Goal: Task Accomplishment & Management: Use online tool/utility

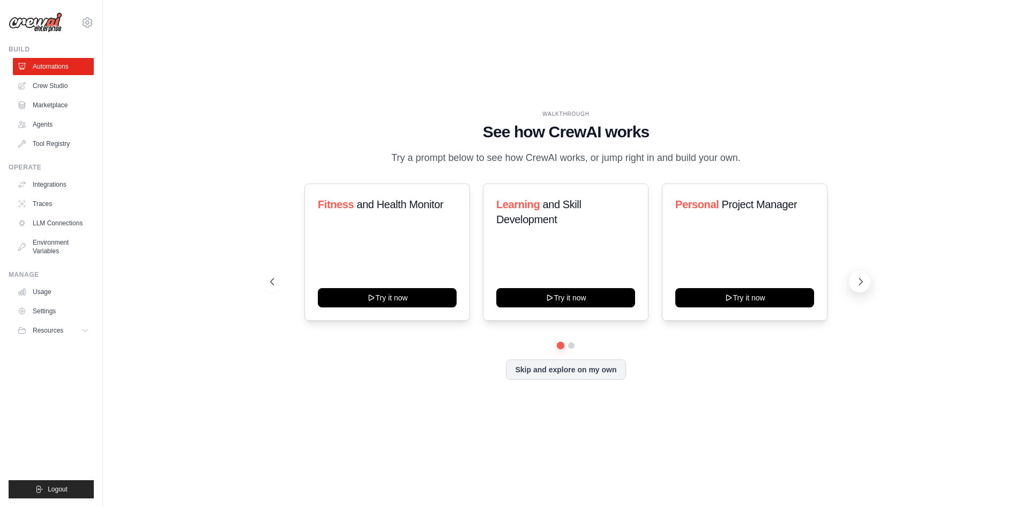
click at [866, 283] on icon at bounding box center [861, 281] width 11 height 11
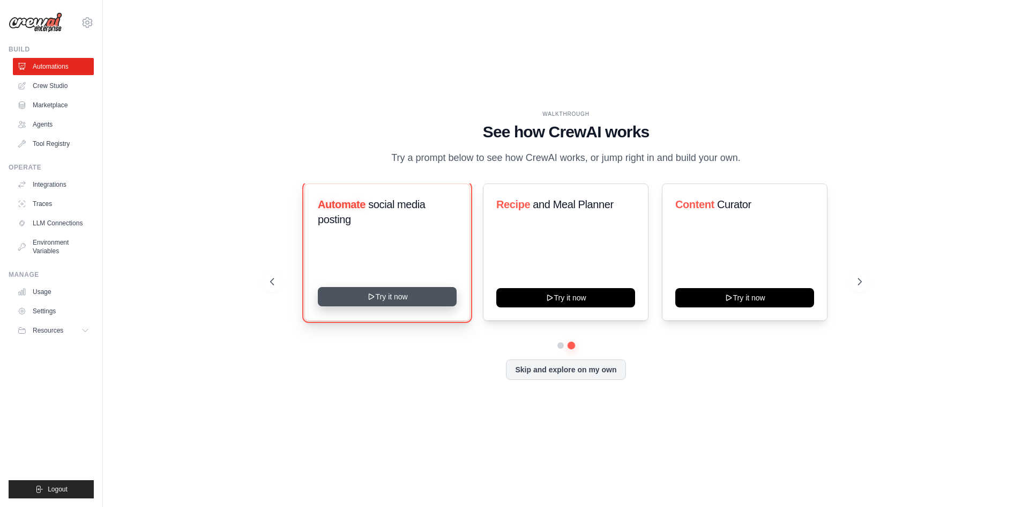
click at [367, 301] on icon at bounding box center [371, 296] width 9 height 9
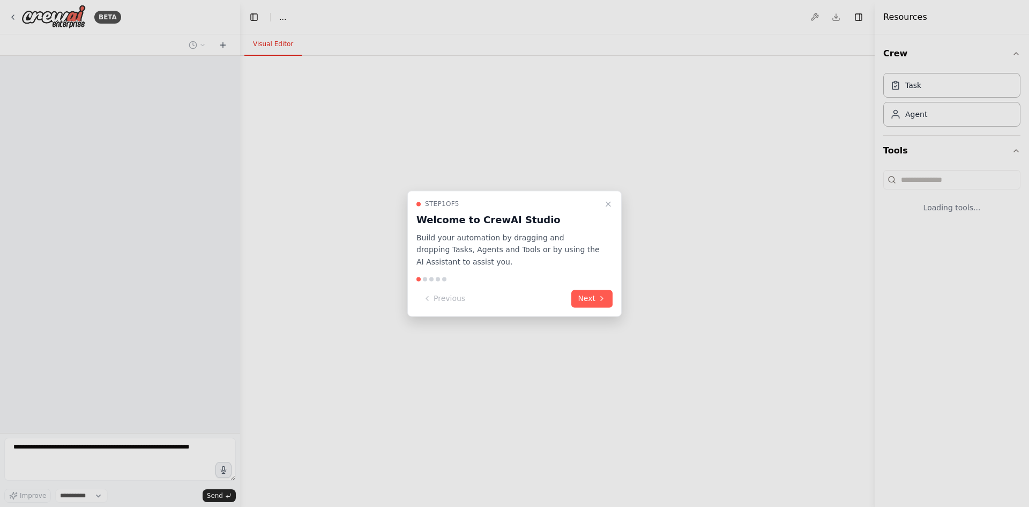
select select "****"
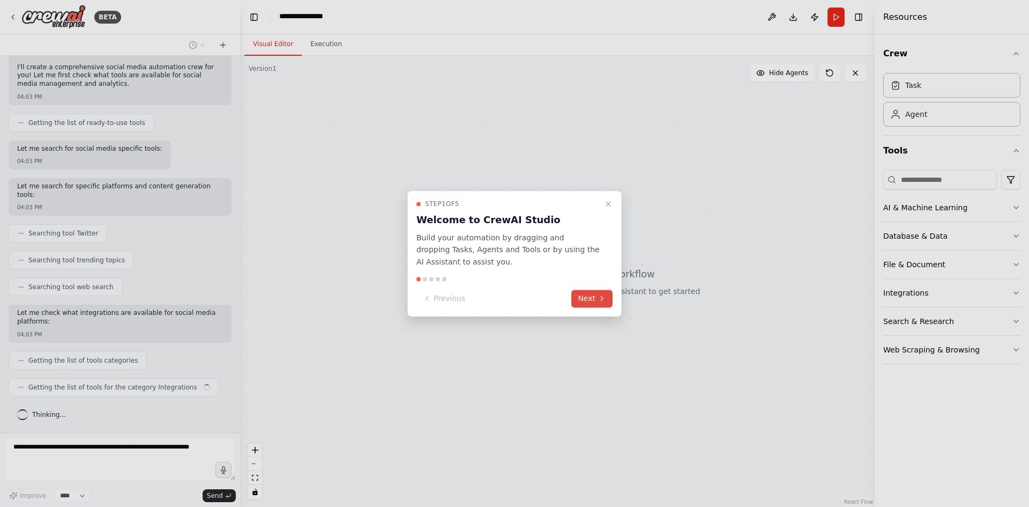
scroll to position [345, 0]
click at [588, 301] on button "Next" at bounding box center [591, 299] width 41 height 18
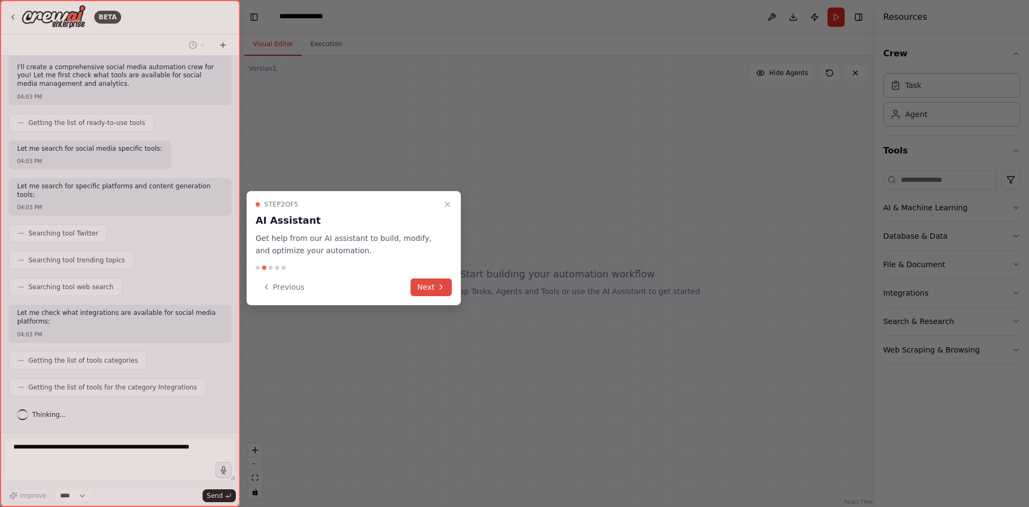
click at [421, 296] on button "Next" at bounding box center [431, 287] width 41 height 18
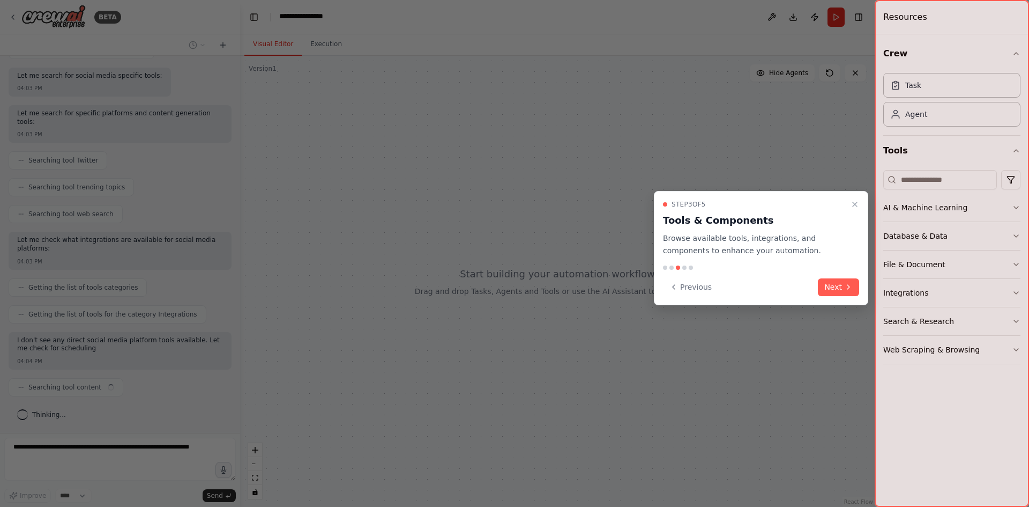
click at [835, 296] on button "Next" at bounding box center [838, 287] width 41 height 18
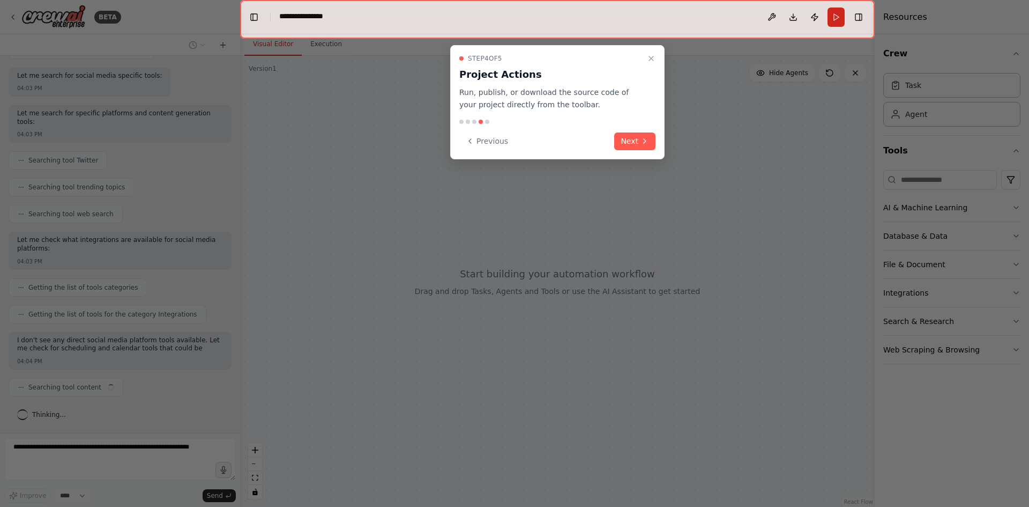
scroll to position [437, 0]
click at [630, 150] on button "Next" at bounding box center [634, 141] width 41 height 18
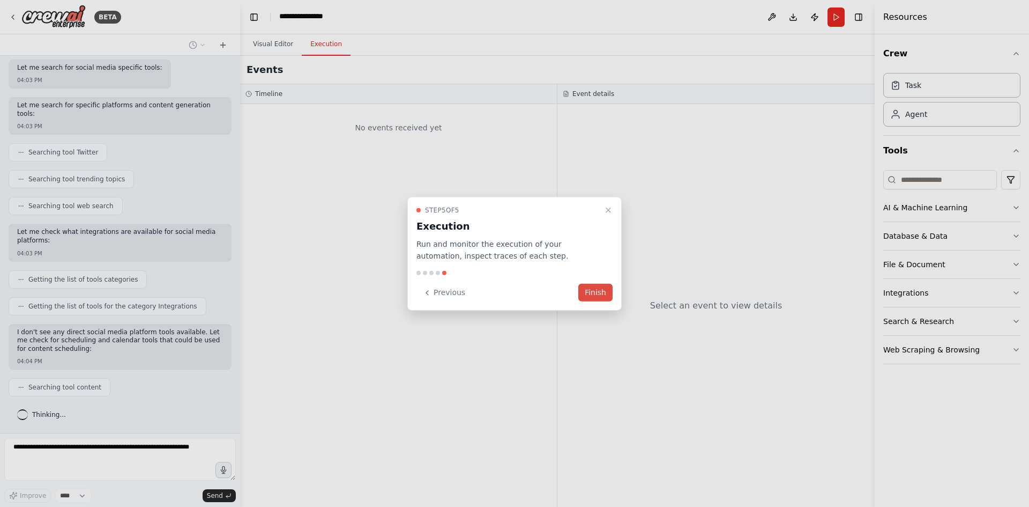
scroll to position [510, 0]
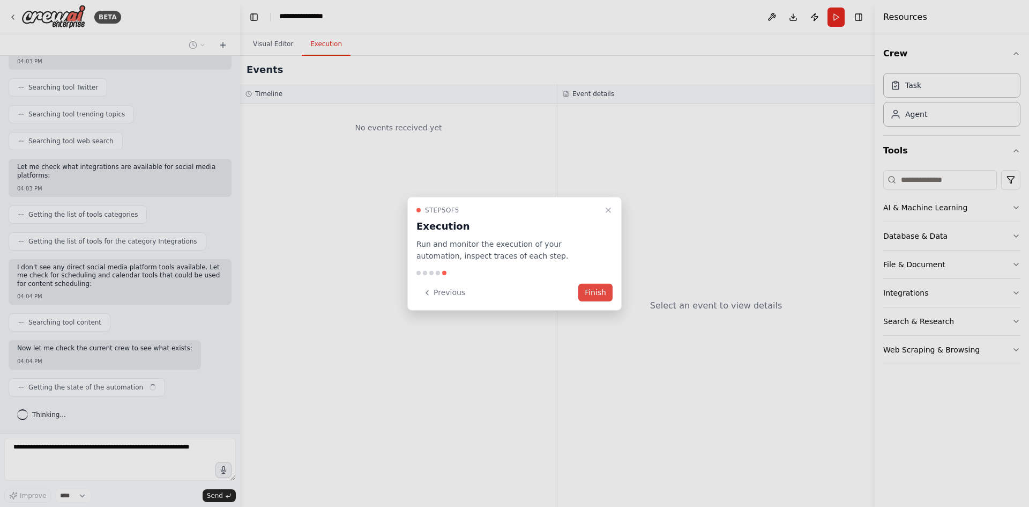
click at [592, 295] on button "Finish" at bounding box center [595, 293] width 34 height 18
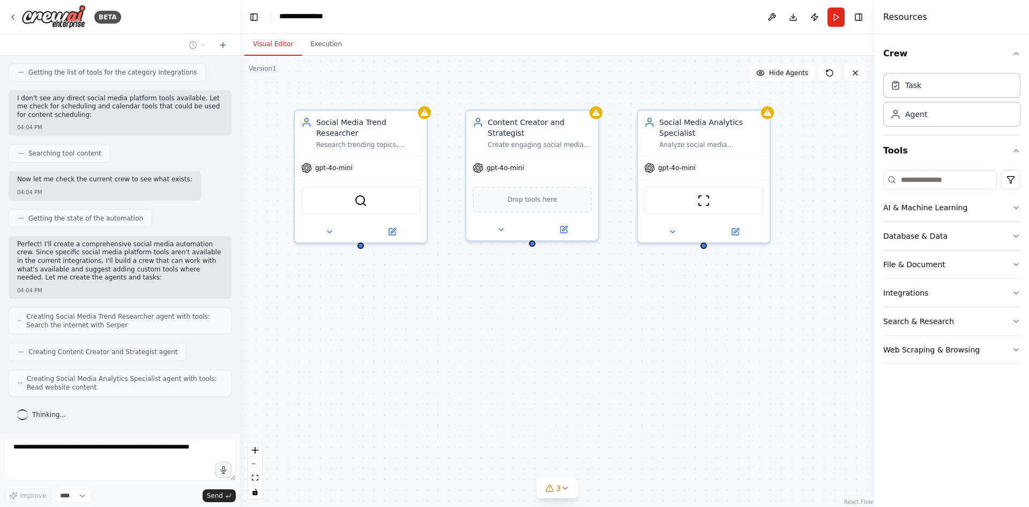
scroll to position [740, 0]
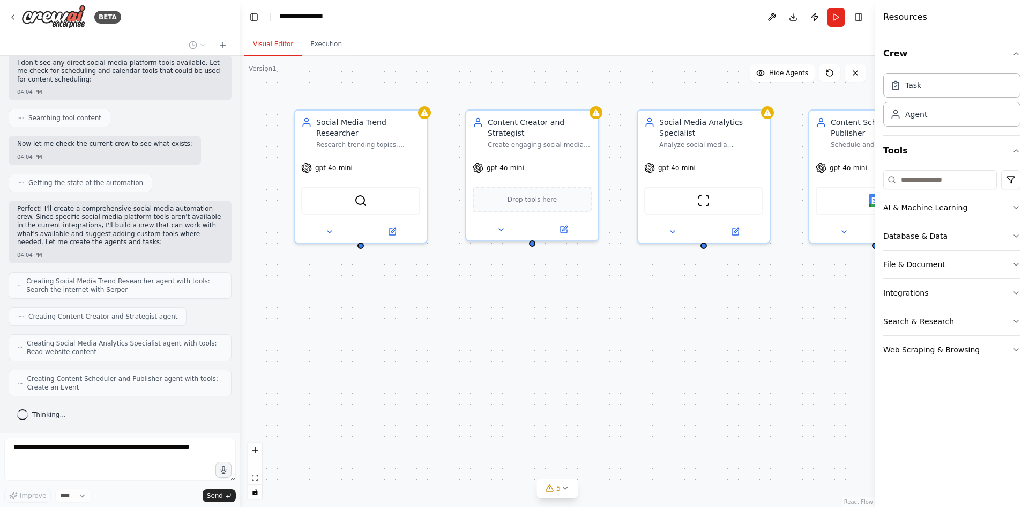
click at [1012, 57] on icon "button" at bounding box center [1016, 53] width 9 height 9
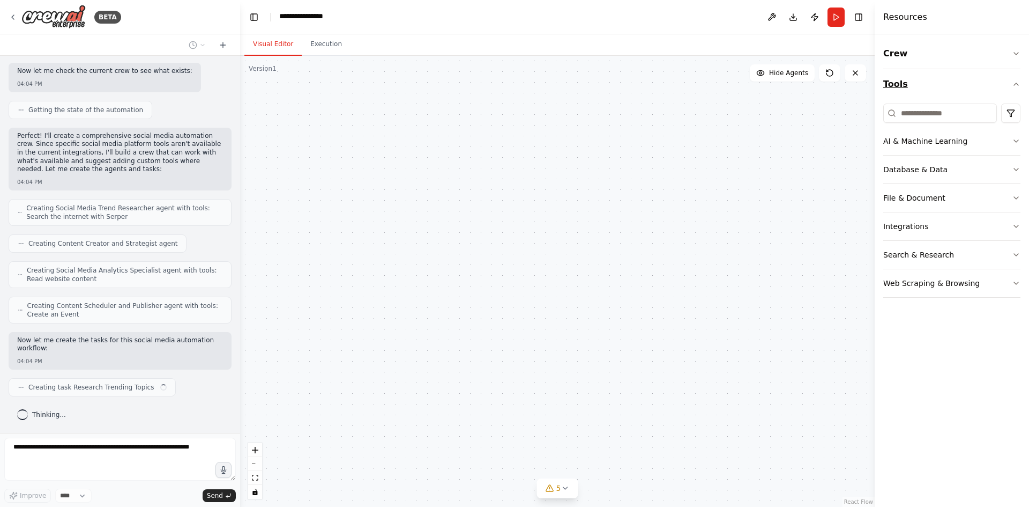
scroll to position [822, 0]
click at [1013, 88] on icon "button" at bounding box center [1016, 84] width 9 height 9
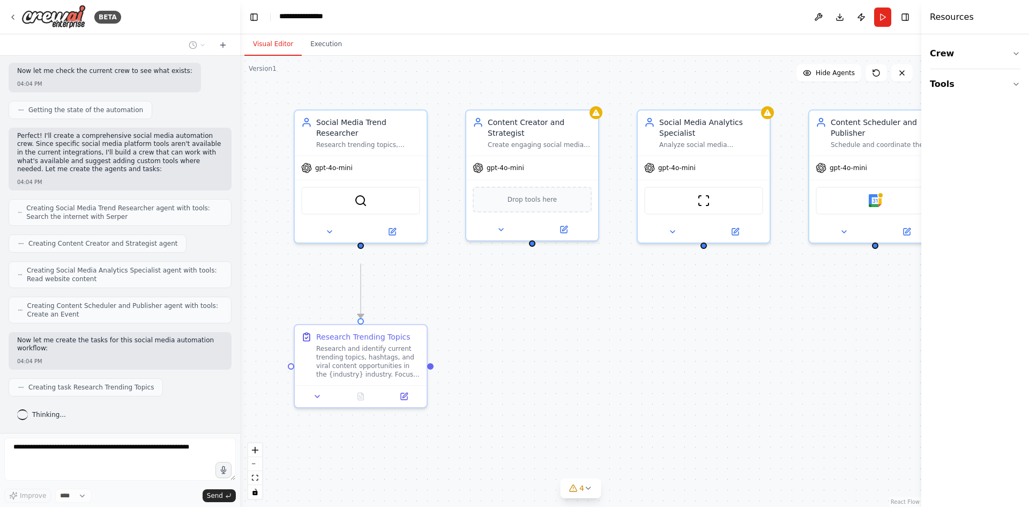
drag, startPoint x: 877, startPoint y: 296, endPoint x: 996, endPoint y: 301, distance: 119.7
click at [996, 301] on div "Resources Crew Tools" at bounding box center [976, 253] width 108 height 507
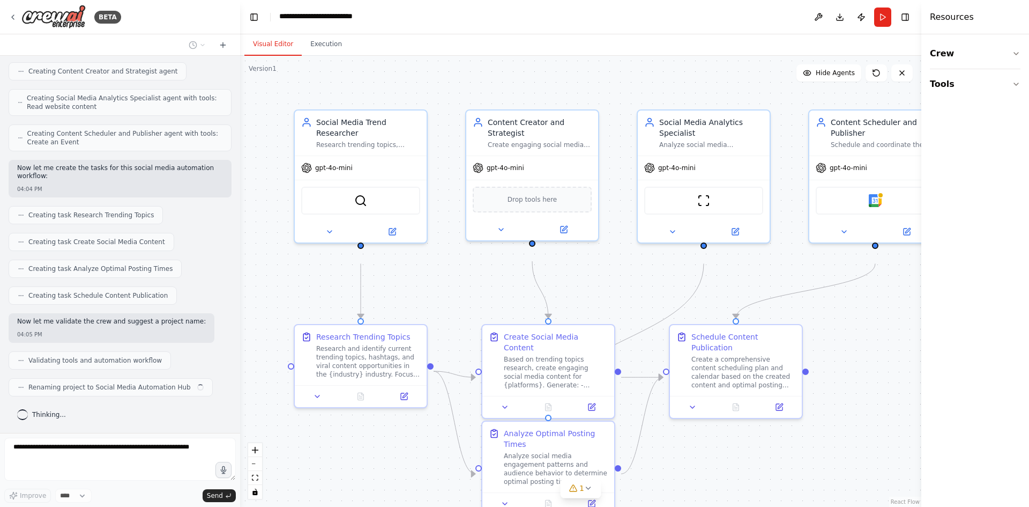
scroll to position [1016, 0]
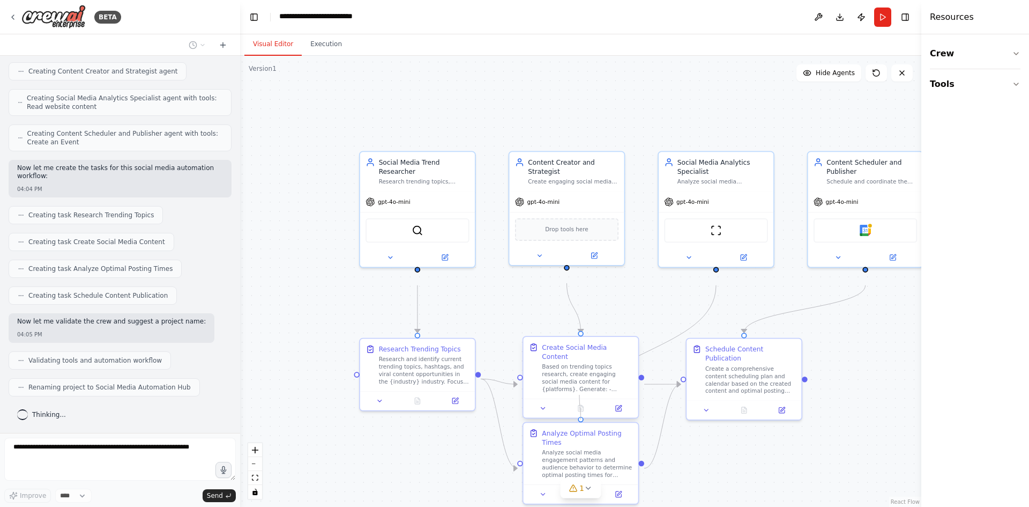
drag, startPoint x: 581, startPoint y: 425, endPoint x: 580, endPoint y: 402, distance: 23.1
click at [580, 402] on div "Social Media Trend Researcher Research trending topics, hashtags, and content o…" at bounding box center [609, 300] width 593 height 392
click at [546, 412] on icon at bounding box center [543, 408] width 8 height 8
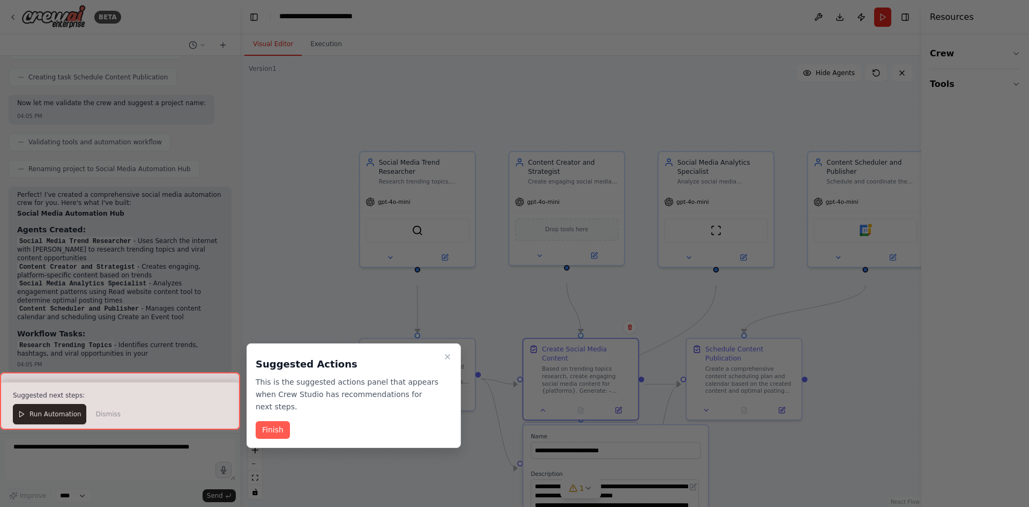
click at [112, 411] on div at bounding box center [120, 401] width 240 height 58
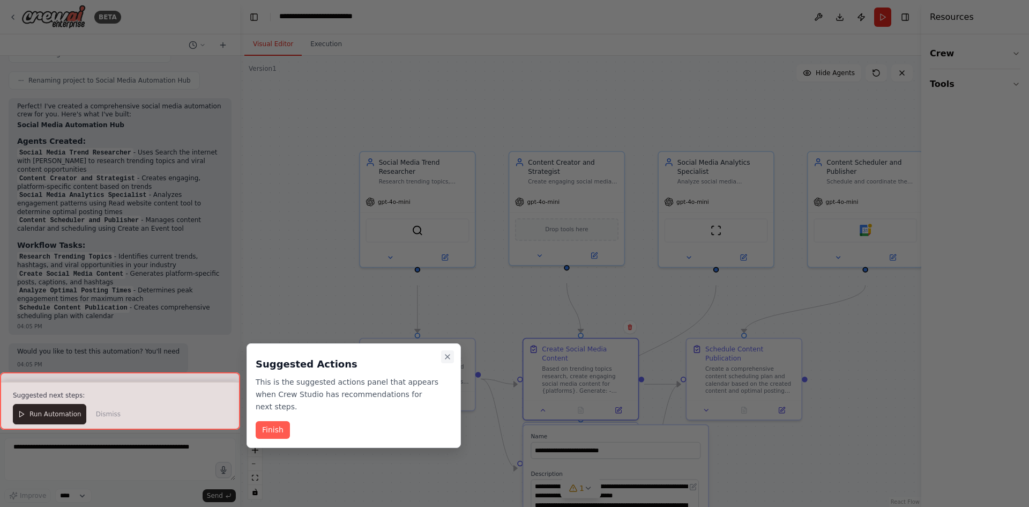
click at [448, 359] on icon "Close walkthrough" at bounding box center [447, 356] width 9 height 9
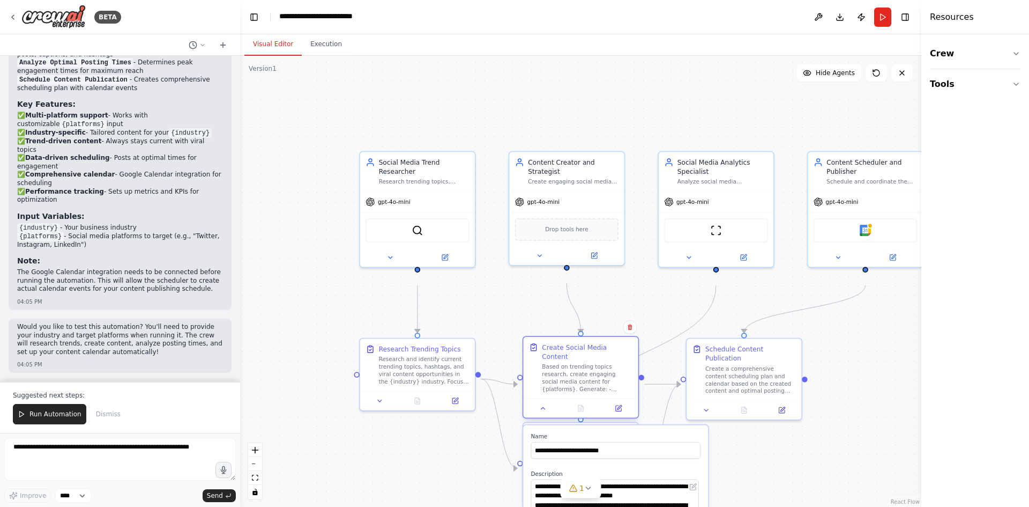
scroll to position [1653, 0]
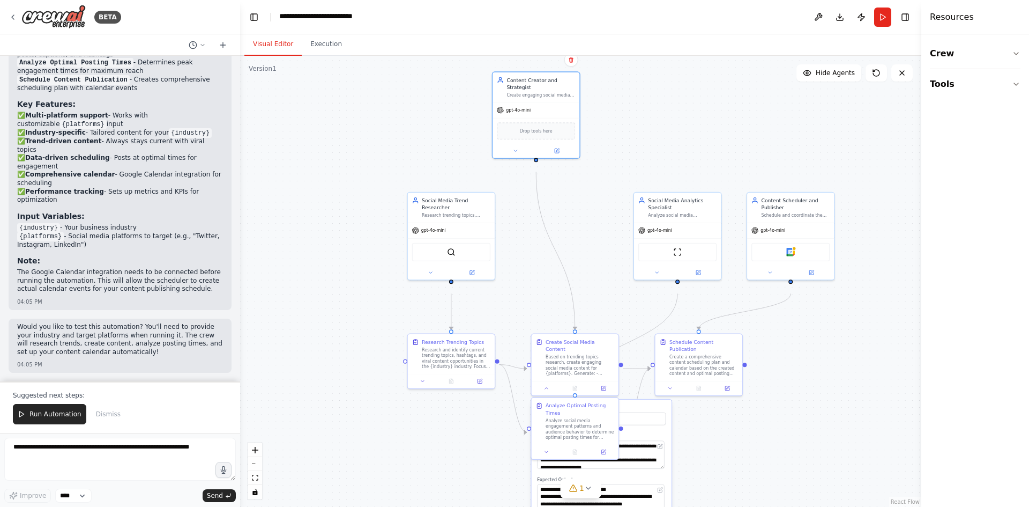
drag, startPoint x: 549, startPoint y: 255, endPoint x: 489, endPoint y: 159, distance: 113.4
click at [517, 130] on div "Drop tools here" at bounding box center [536, 131] width 87 height 26
drag, startPoint x: 462, startPoint y: 242, endPoint x: 449, endPoint y: 119, distance: 123.5
click at [449, 116] on div "gpt-4o-mini" at bounding box center [437, 109] width 87 height 16
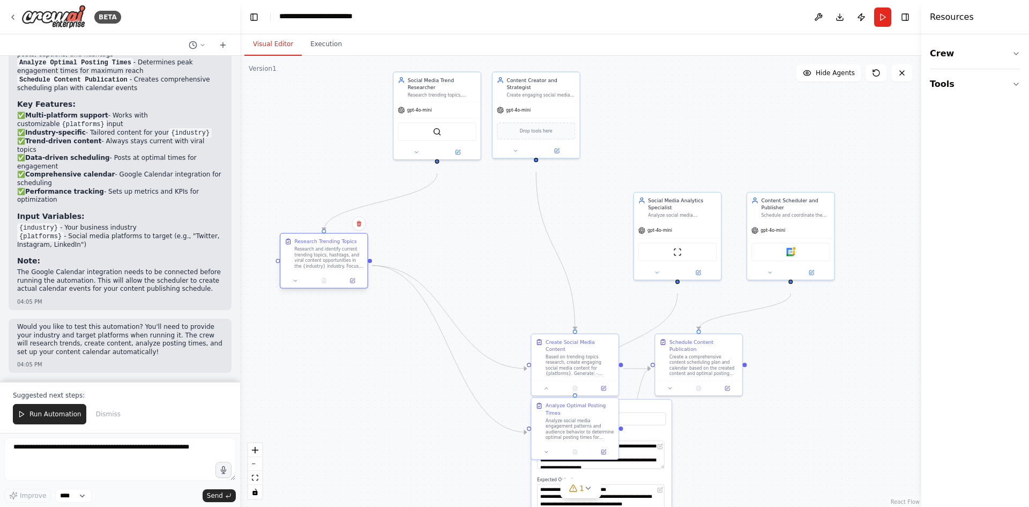
drag, startPoint x: 454, startPoint y: 366, endPoint x: 327, endPoint y: 265, distance: 162.2
click at [327, 265] on div "Research and identify current trending topics, hashtags, and viral content oppo…" at bounding box center [329, 257] width 69 height 23
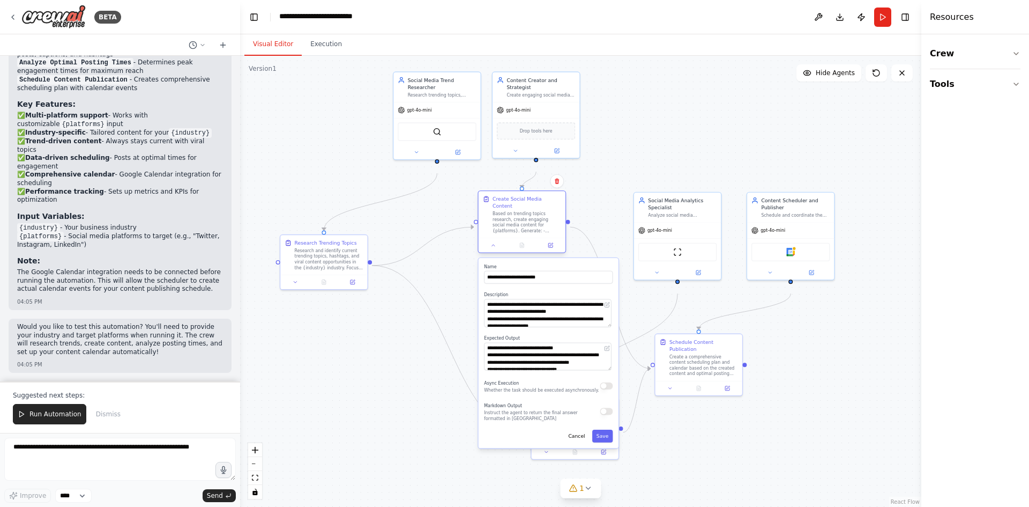
drag, startPoint x: 541, startPoint y: 320, endPoint x: 523, endPoint y: 232, distance: 89.9
click at [523, 232] on div "Based on trending topics research, create engaging social media content for {pl…" at bounding box center [527, 222] width 69 height 23
drag, startPoint x: 537, startPoint y: 364, endPoint x: 383, endPoint y: 388, distance: 155.7
click at [395, 372] on div ".deletable-edge-delete-btn { width: 20px; height: 20px; border: 0px solid #ffff…" at bounding box center [580, 281] width 681 height 451
click at [385, 416] on div ".deletable-edge-delete-btn { width: 20px; height: 20px; border: 0px solid #ffff…" at bounding box center [580, 281] width 681 height 451
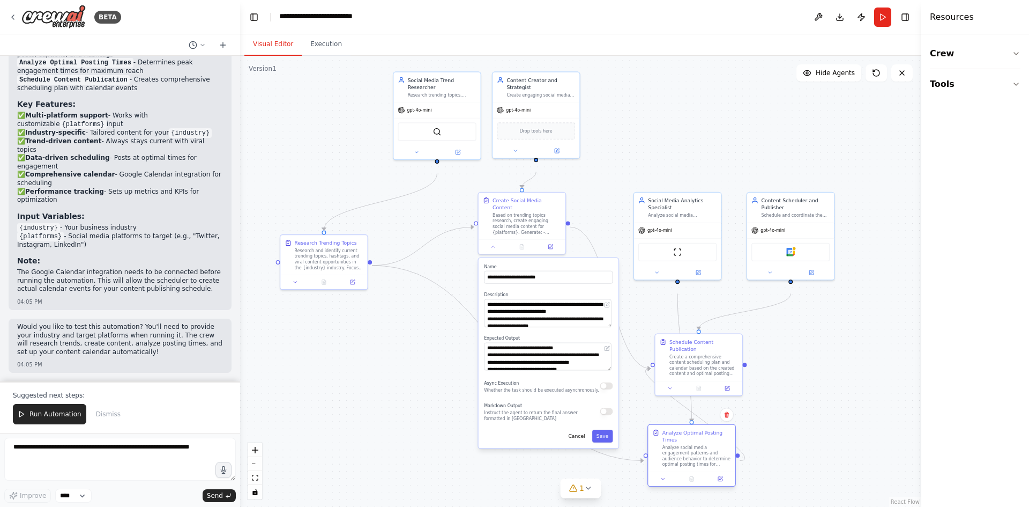
drag, startPoint x: 584, startPoint y: 421, endPoint x: 703, endPoint y: 454, distance: 123.3
click at [703, 454] on div "Analyze Optimal Posting Times Analyze social media engagement patterns and audi…" at bounding box center [697, 448] width 69 height 38
click at [588, 487] on icon at bounding box center [588, 488] width 9 height 9
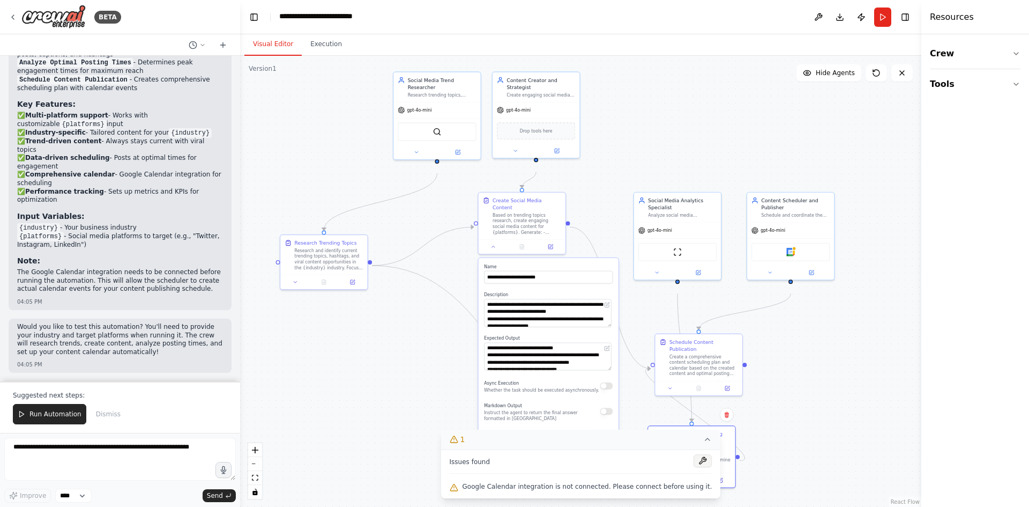
click at [702, 454] on button at bounding box center [703, 460] width 18 height 13
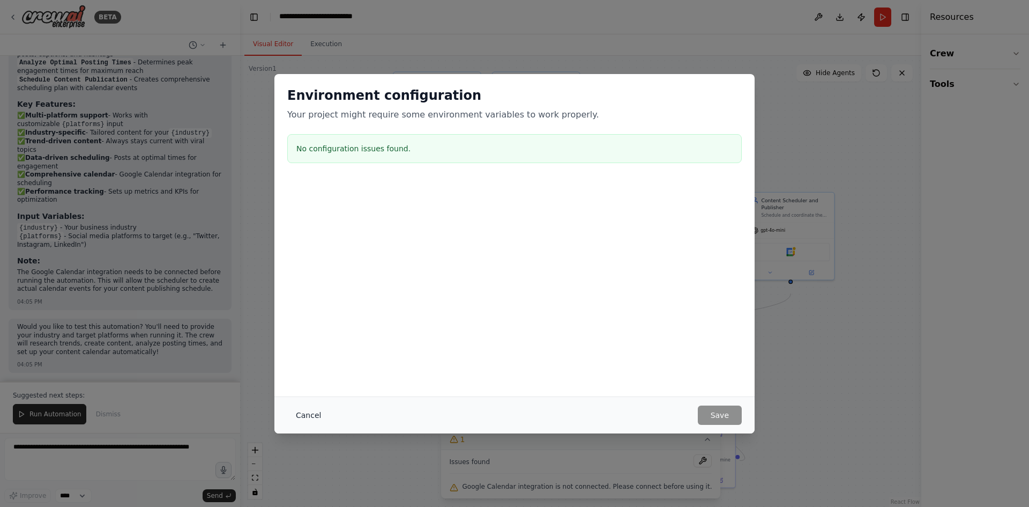
click at [287, 417] on button "Cancel" at bounding box center [308, 414] width 42 height 19
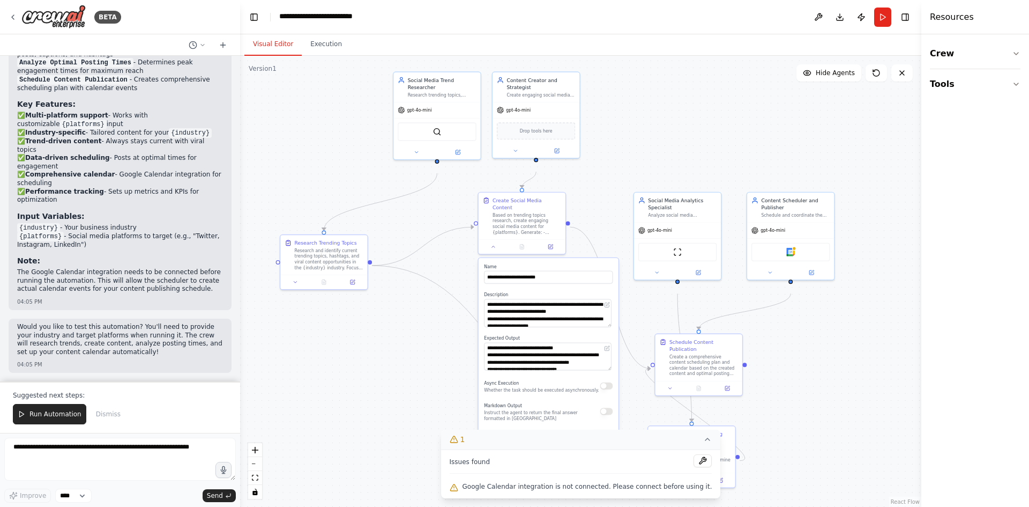
click at [703, 435] on icon at bounding box center [707, 439] width 9 height 9
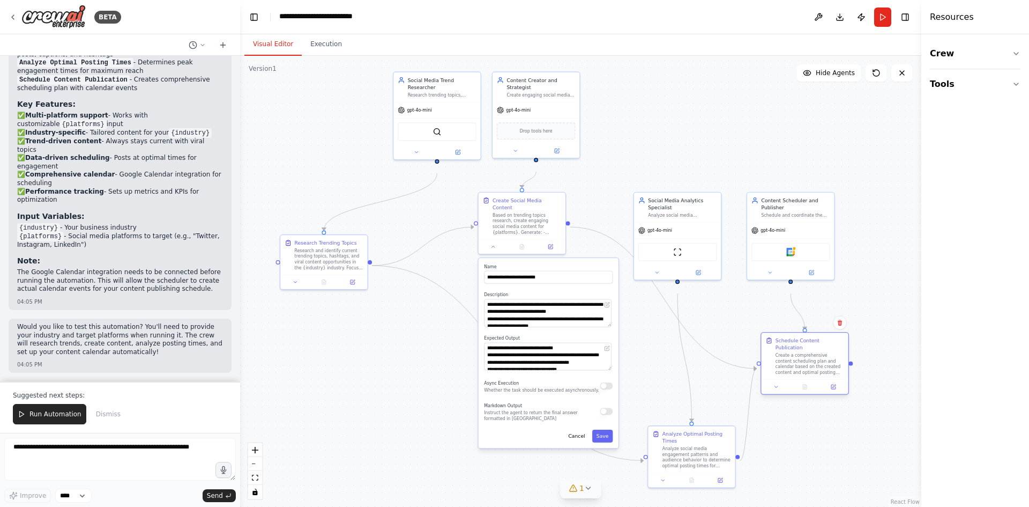
drag, startPoint x: 700, startPoint y: 359, endPoint x: 804, endPoint y: 362, distance: 104.1
click at [804, 362] on div "Schedule Content Publication Create a comprehensive content scheduling plan and…" at bounding box center [810, 356] width 69 height 38
drag, startPoint x: 677, startPoint y: 217, endPoint x: 667, endPoint y: 97, distance: 119.9
click at [667, 89] on div "Social Media Analytics Specialist" at bounding box center [675, 82] width 69 height 14
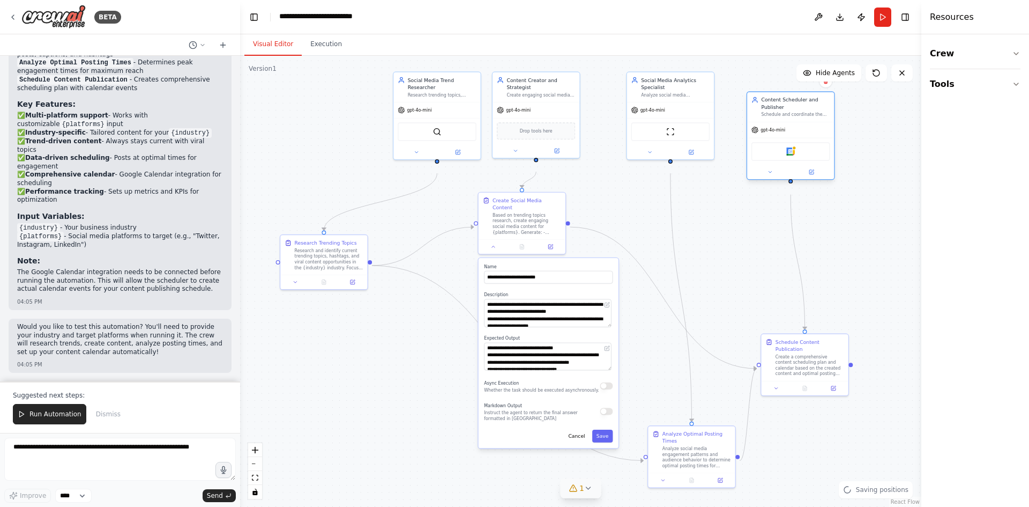
drag, startPoint x: 789, startPoint y: 227, endPoint x: 788, endPoint y: 125, distance: 101.9
click at [788, 122] on div "Content Scheduler and Publisher Schedule and coordinate the publication of soci…" at bounding box center [790, 106] width 87 height 29
drag, startPoint x: 800, startPoint y: 374, endPoint x: 812, endPoint y: 273, distance: 101.5
click at [812, 273] on div "Create a comprehensive content scheduling plan and calendar based on the create…" at bounding box center [824, 264] width 69 height 23
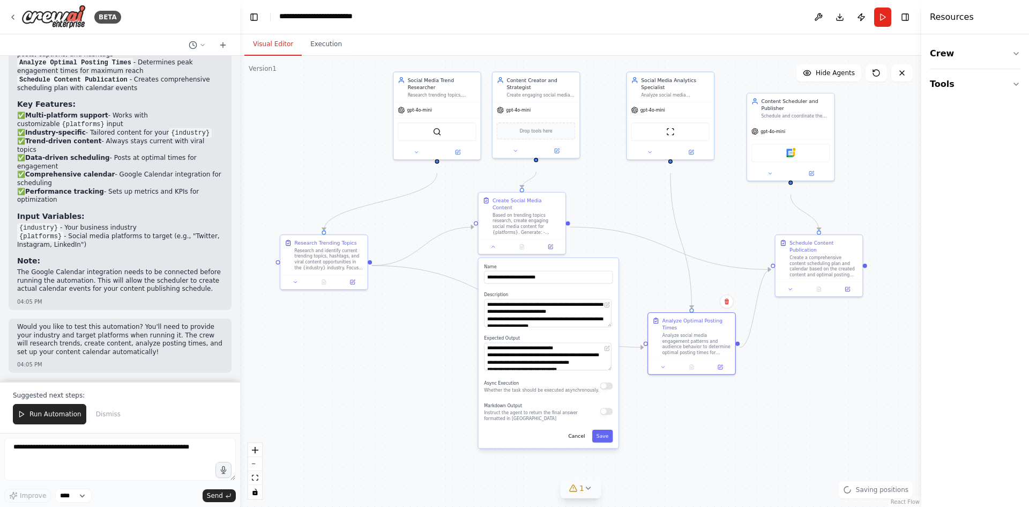
drag, startPoint x: 696, startPoint y: 460, endPoint x: 696, endPoint y: 285, distance: 175.3
click at [696, 285] on div ".deletable-edge-delete-btn { width: 20px; height: 20px; border: 0px solid #ffff…" at bounding box center [580, 281] width 681 height 451
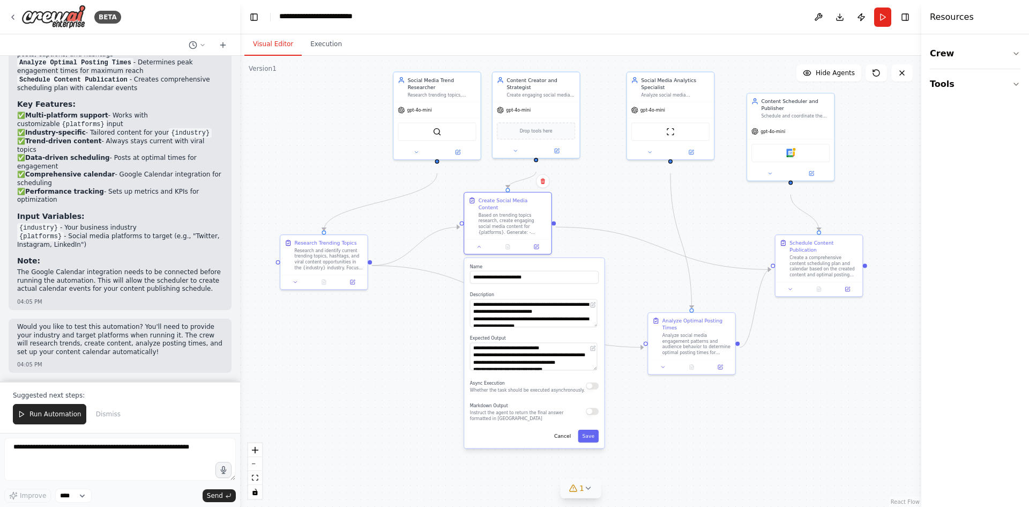
drag, startPoint x: 568, startPoint y: 280, endPoint x: 546, endPoint y: 272, distance: 22.7
click at [551, 270] on label "Name" at bounding box center [534, 267] width 129 height 6
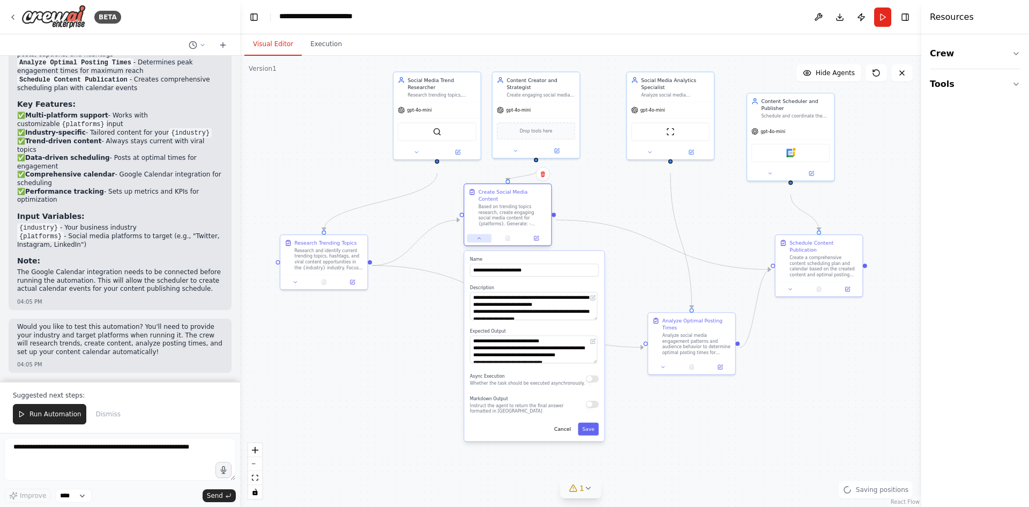
click at [478, 241] on icon at bounding box center [480, 238] width 6 height 6
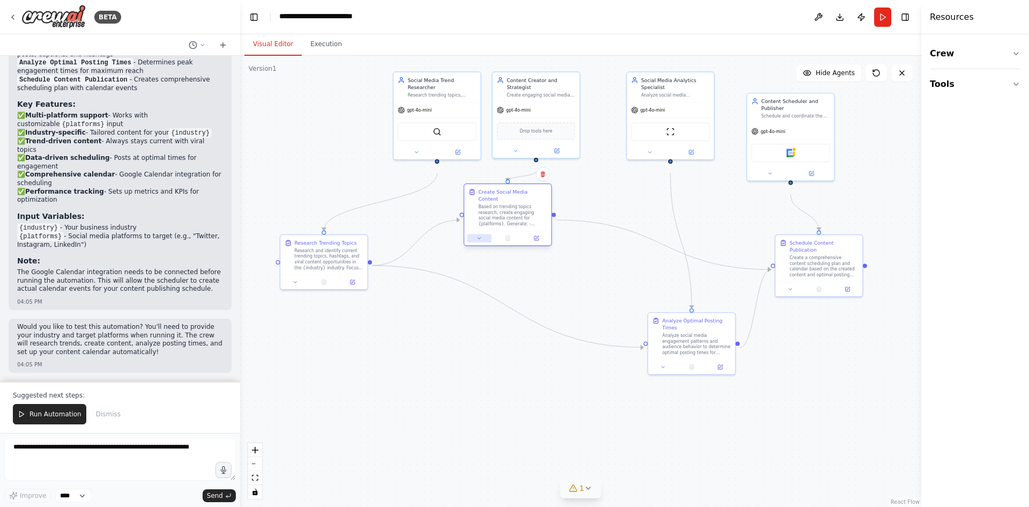
click at [478, 239] on icon at bounding box center [479, 238] width 3 height 2
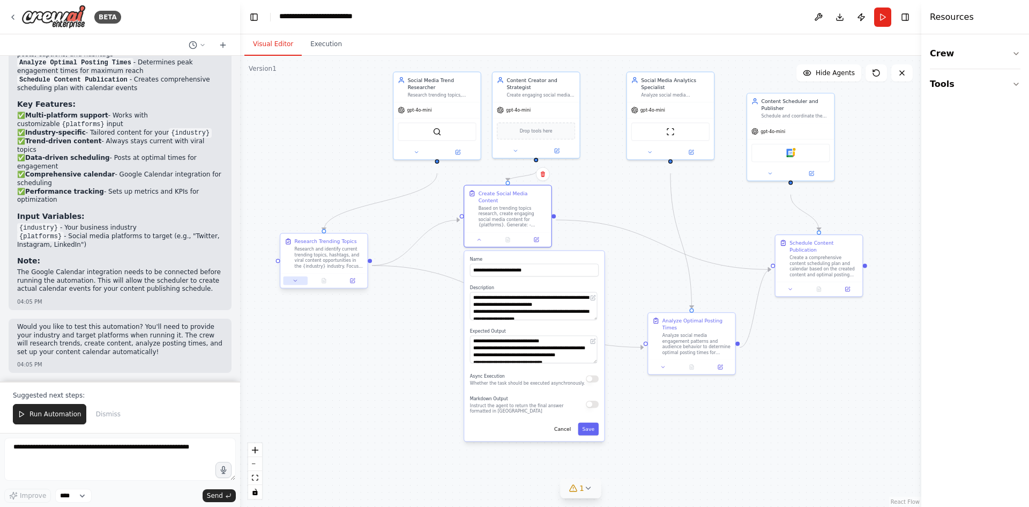
click at [293, 285] on button at bounding box center [295, 280] width 24 height 9
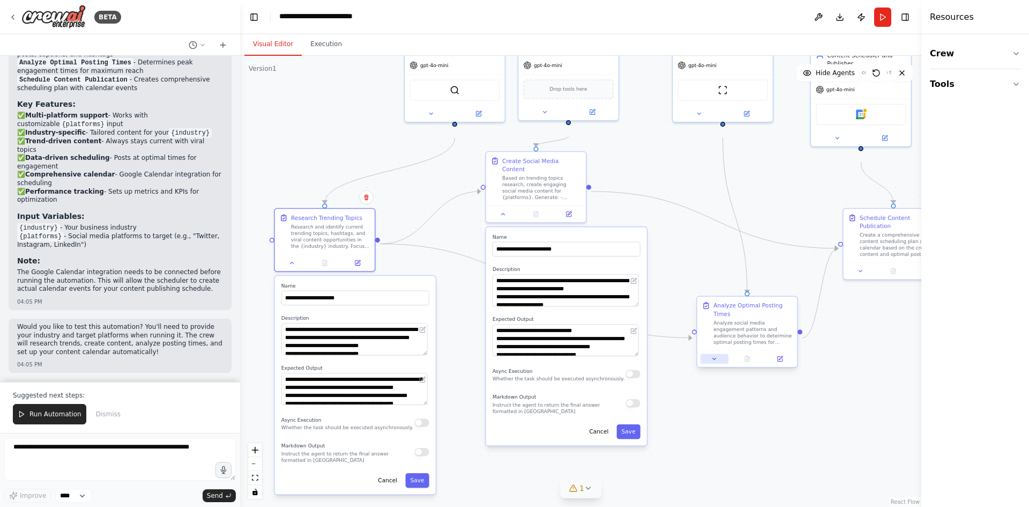
click at [714, 359] on icon at bounding box center [714, 359] width 3 height 2
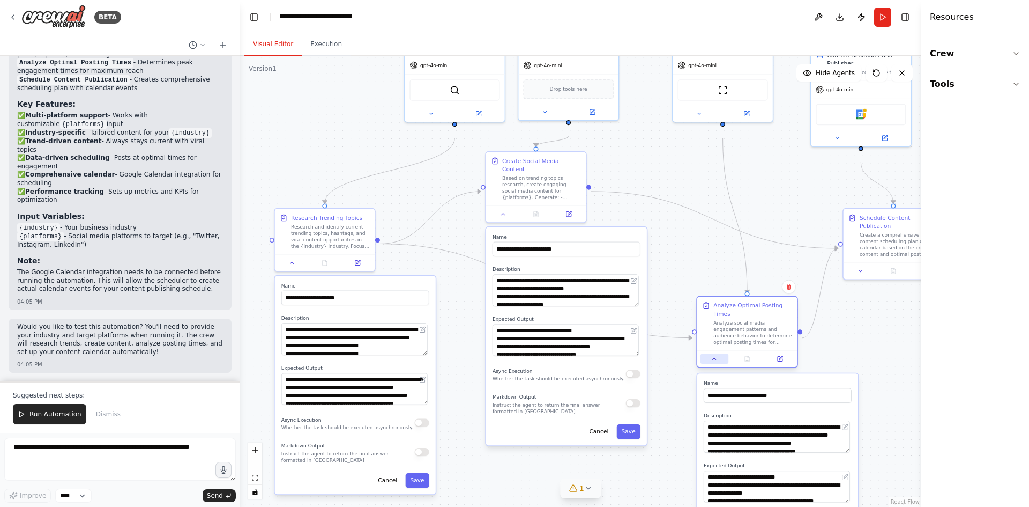
click at [714, 359] on icon at bounding box center [714, 359] width 3 height 2
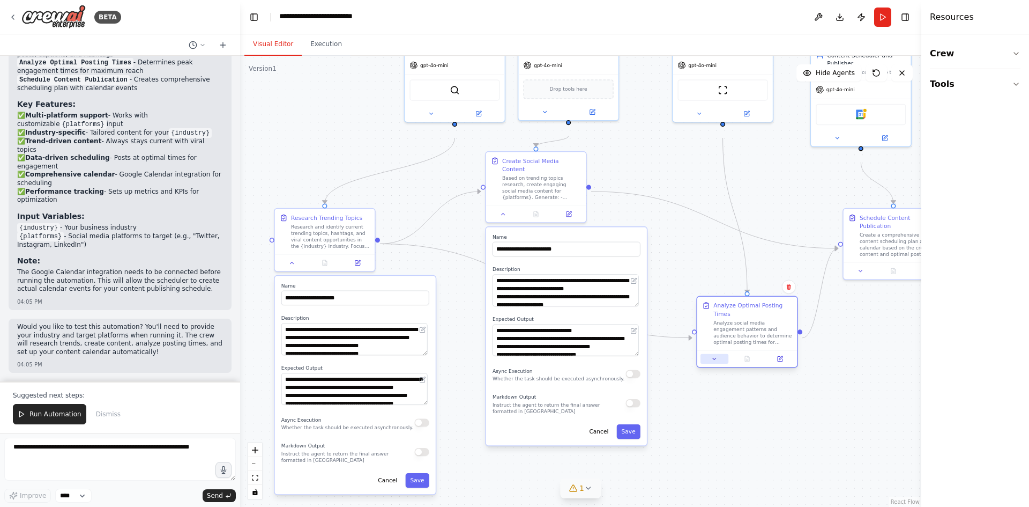
click at [714, 359] on icon at bounding box center [714, 359] width 3 height 2
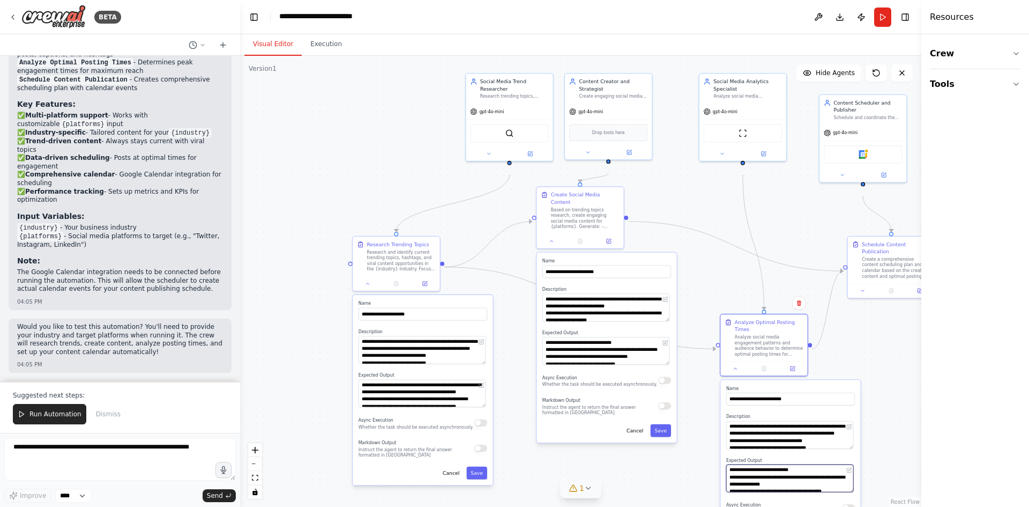
click at [782, 492] on textarea "**********" at bounding box center [790, 478] width 128 height 28
click at [1006, 93] on button "Tools" at bounding box center [975, 84] width 91 height 30
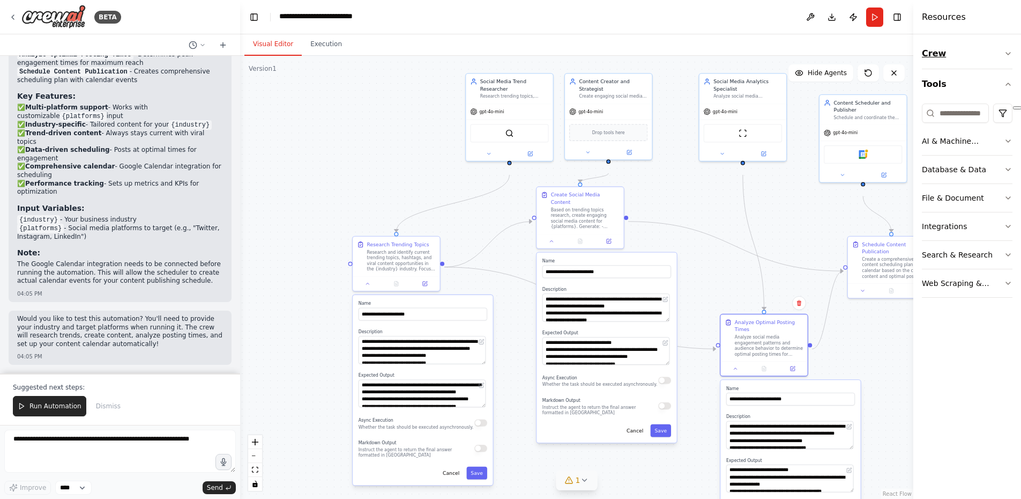
click at [1007, 58] on icon "button" at bounding box center [1008, 53] width 9 height 9
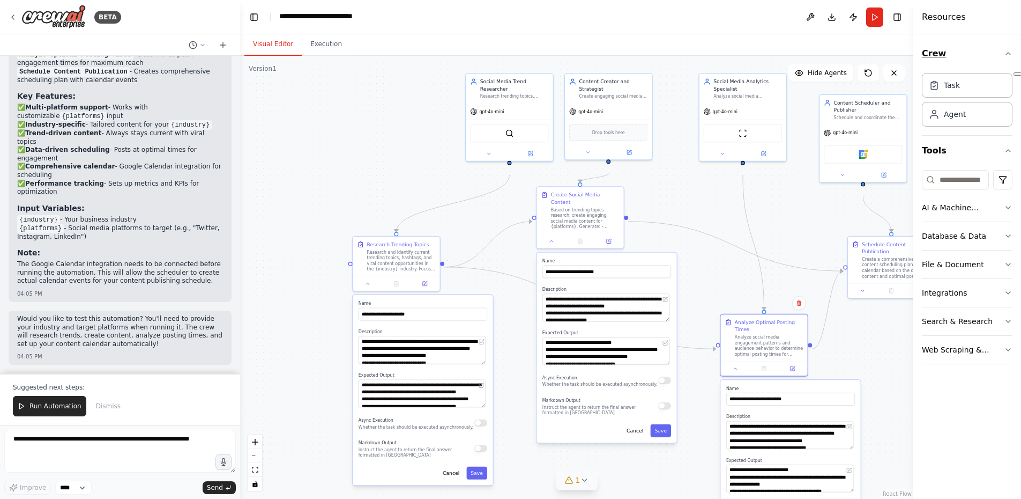
click at [1007, 55] on icon "button" at bounding box center [1008, 54] width 4 height 2
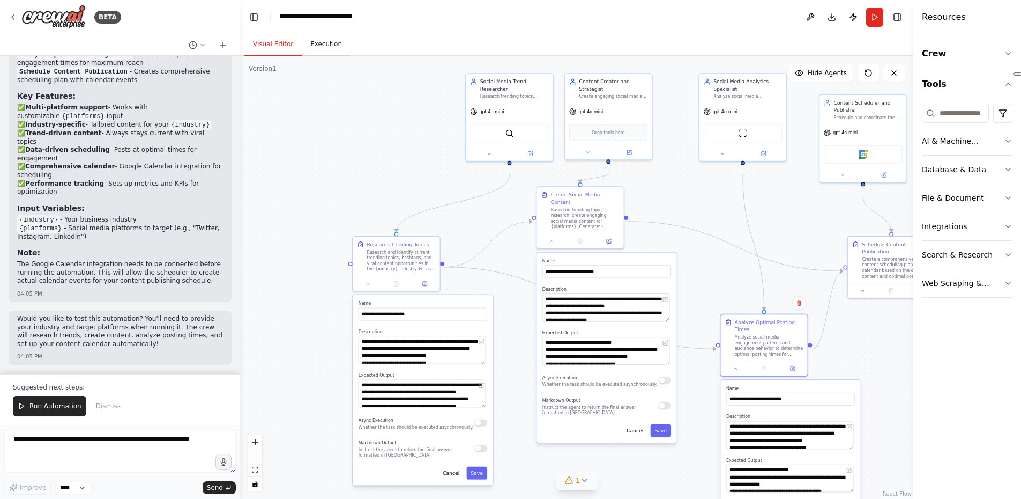
click at [331, 47] on button "Execution" at bounding box center [326, 44] width 49 height 23
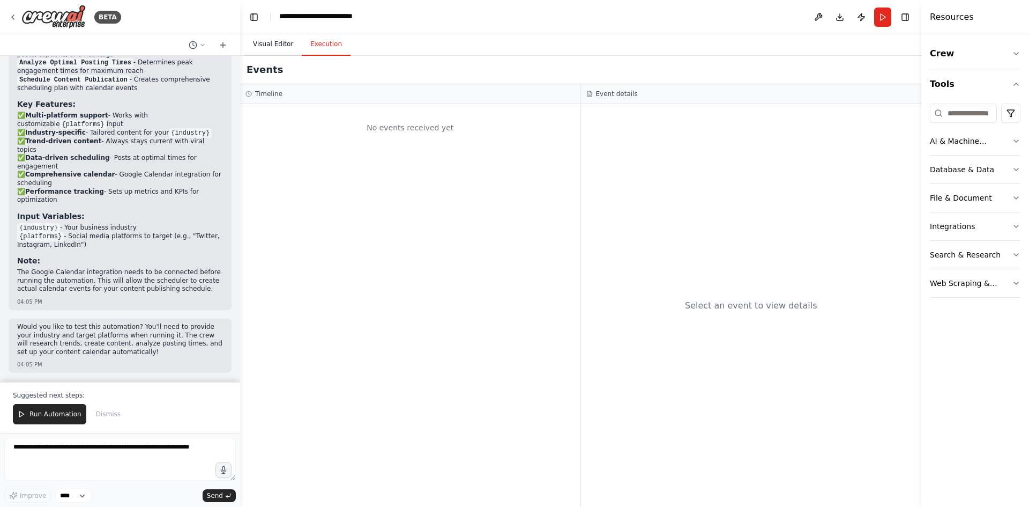
click at [277, 45] on button "Visual Editor" at bounding box center [272, 44] width 57 height 23
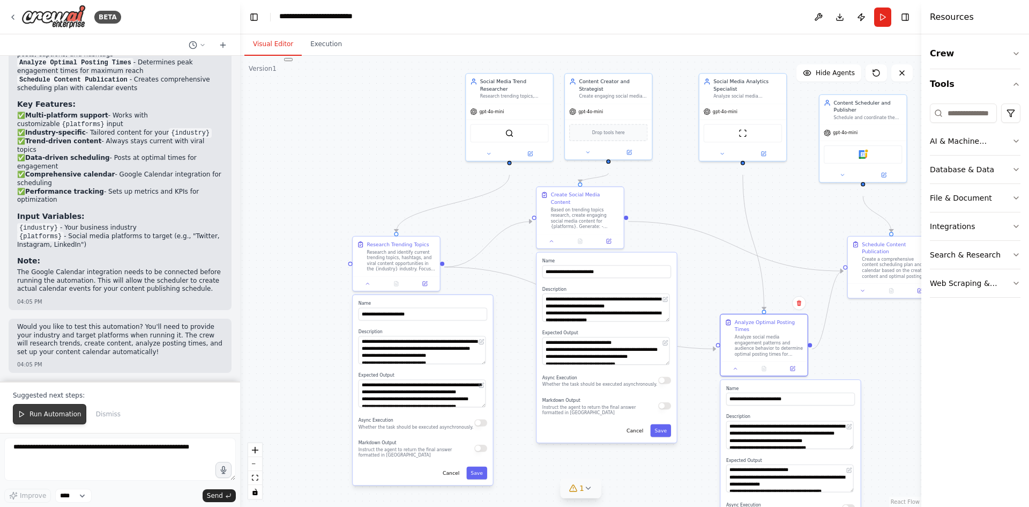
click at [24, 410] on icon at bounding box center [22, 414] width 8 height 8
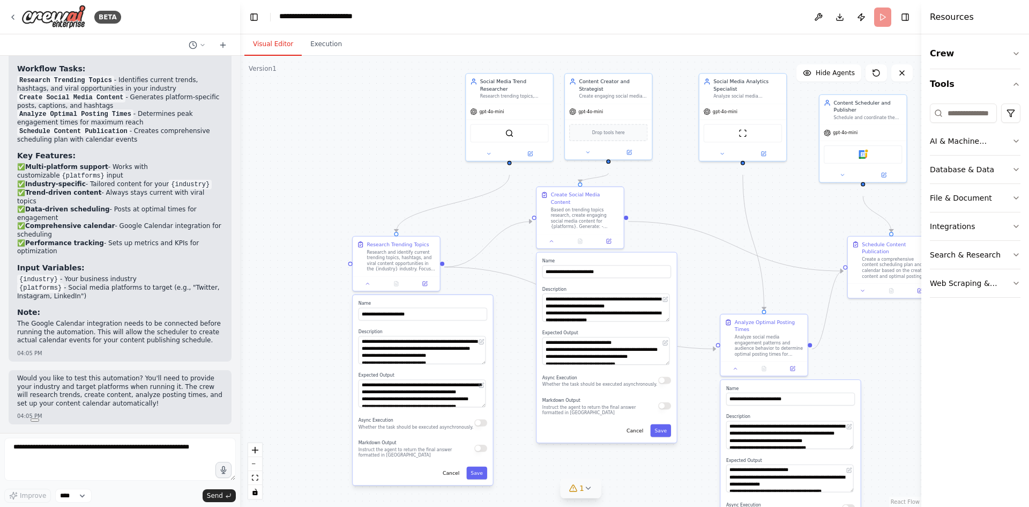
scroll to position [1542, 0]
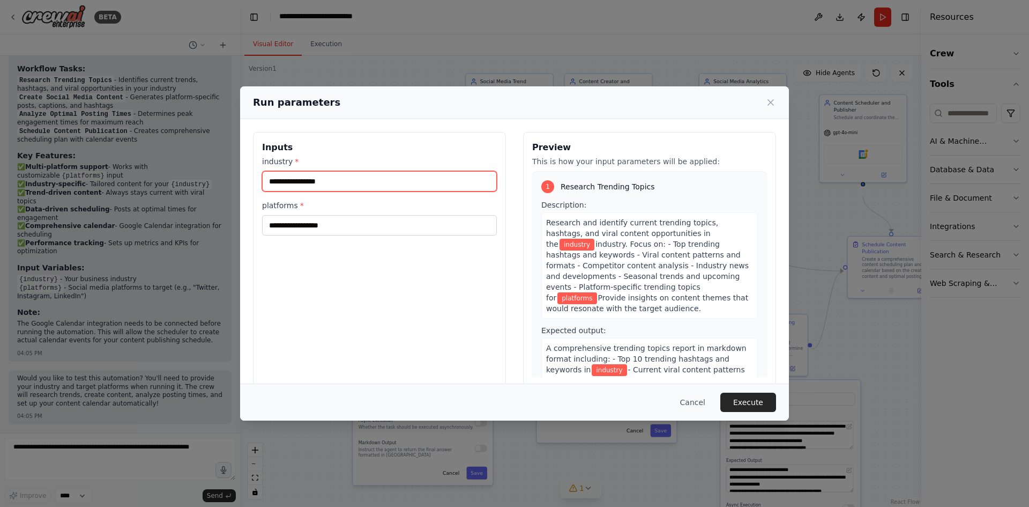
click at [309, 191] on input "industry *" at bounding box center [379, 181] width 235 height 20
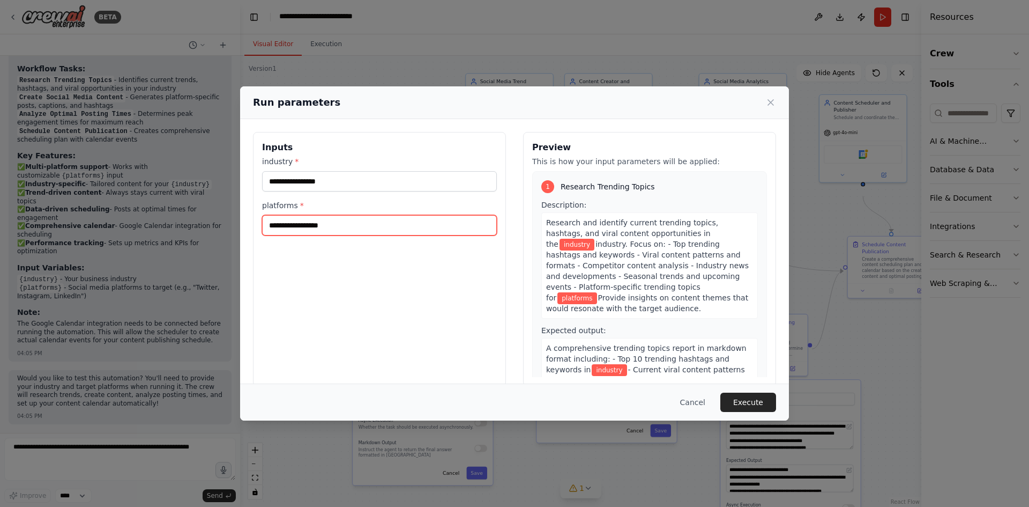
click at [303, 235] on input "platforms *" at bounding box center [379, 225] width 235 height 20
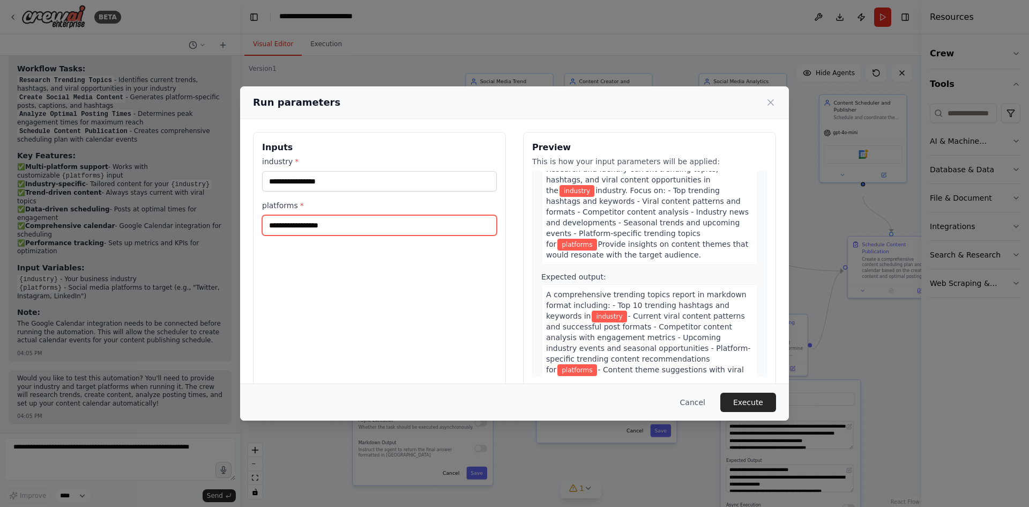
scroll to position [0, 0]
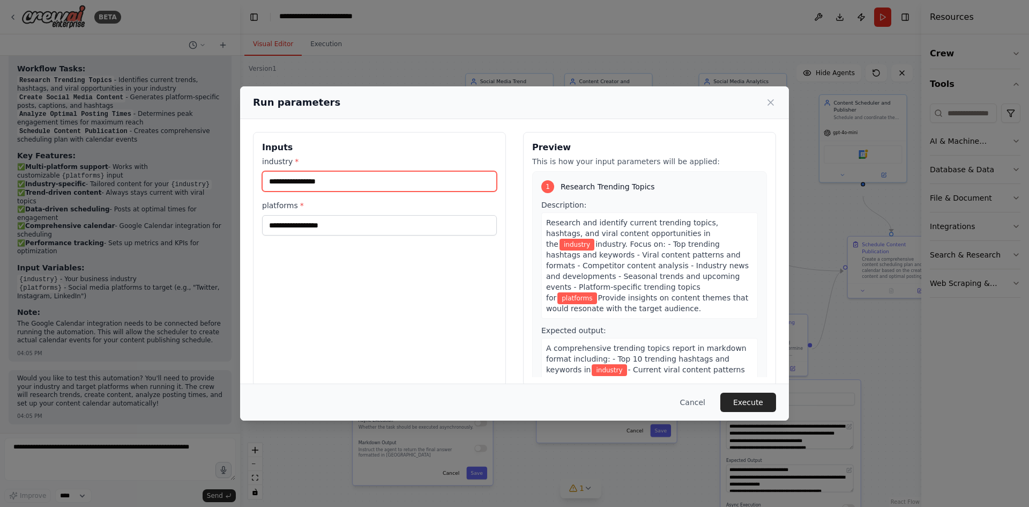
click at [335, 188] on input "industry *" at bounding box center [379, 181] width 235 height 20
type input "*"
type input "**********"
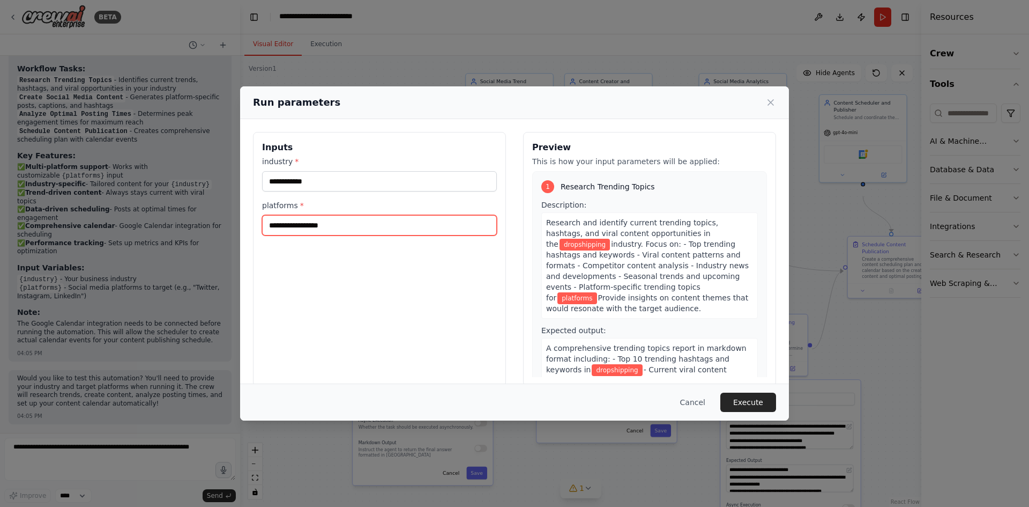
click at [262, 235] on input "platforms *" at bounding box center [379, 225] width 235 height 20
type input "*"
type input "******"
click at [774, 393] on button "Execute" at bounding box center [749, 401] width 56 height 19
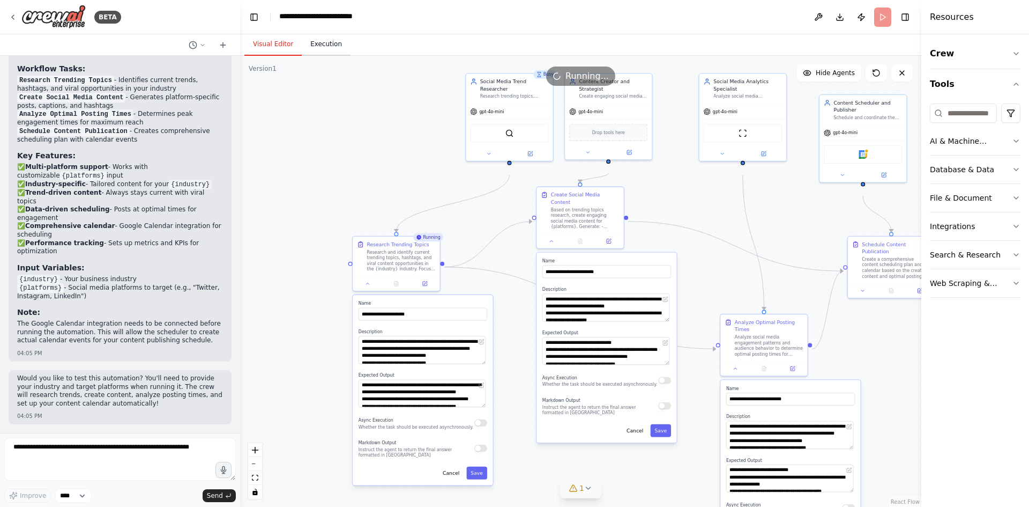
click at [331, 51] on button "Execution" at bounding box center [326, 44] width 49 height 23
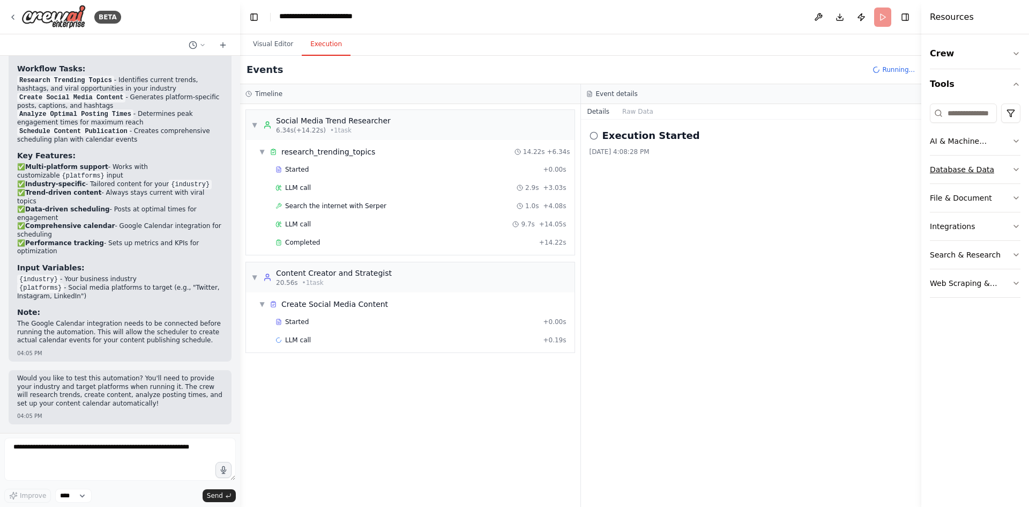
click at [1015, 174] on icon "button" at bounding box center [1016, 169] width 9 height 9
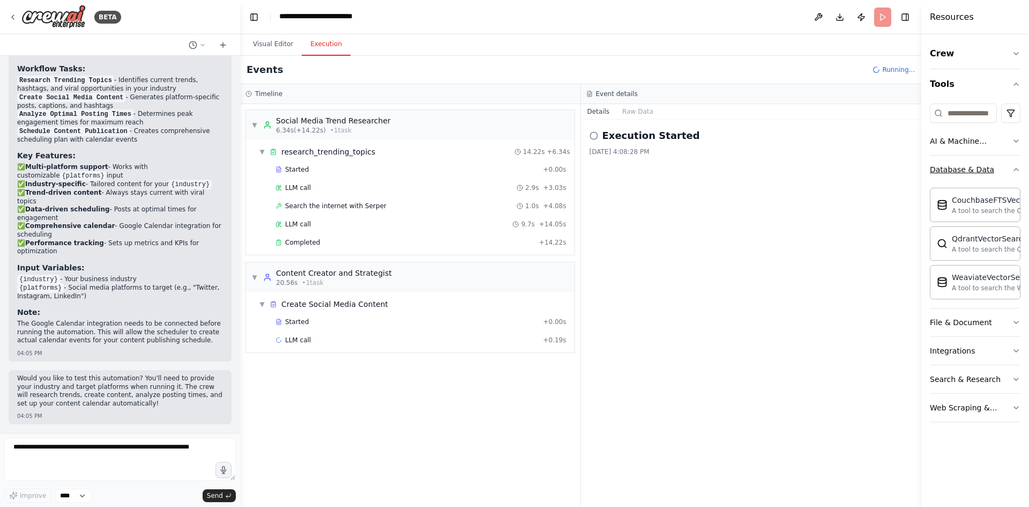
click at [1015, 170] on icon "button" at bounding box center [1016, 169] width 4 height 2
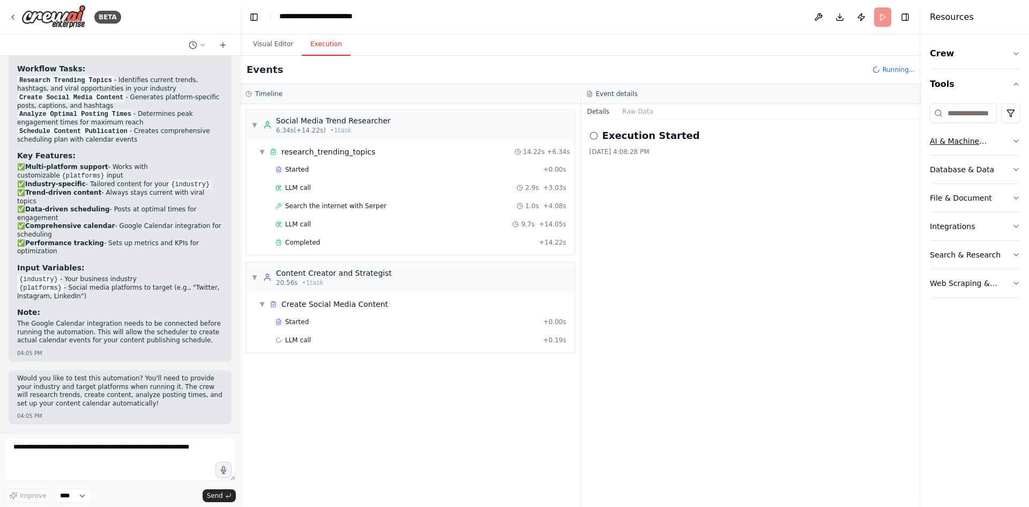
click at [1010, 146] on div "AI & Machine Learning" at bounding box center [971, 141] width 82 height 11
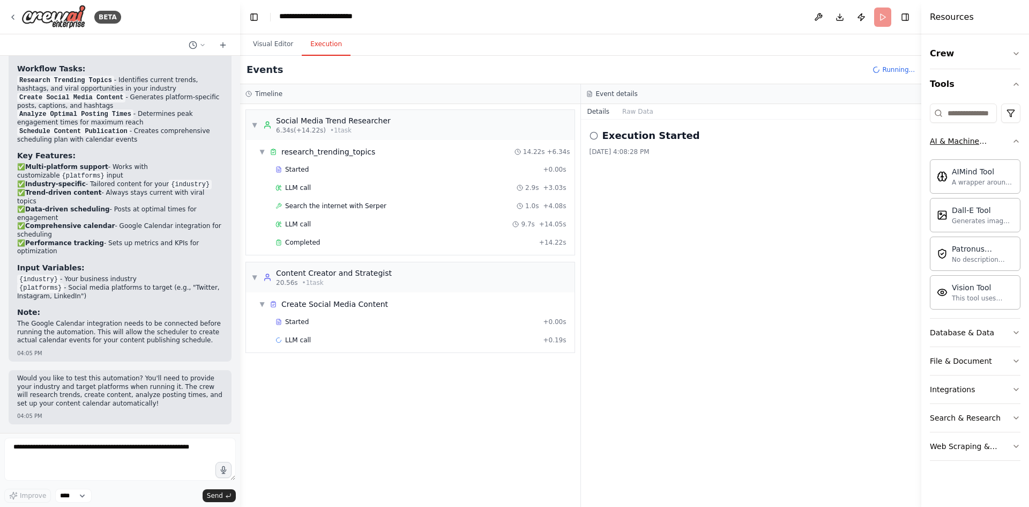
click at [1012, 145] on icon "button" at bounding box center [1016, 141] width 9 height 9
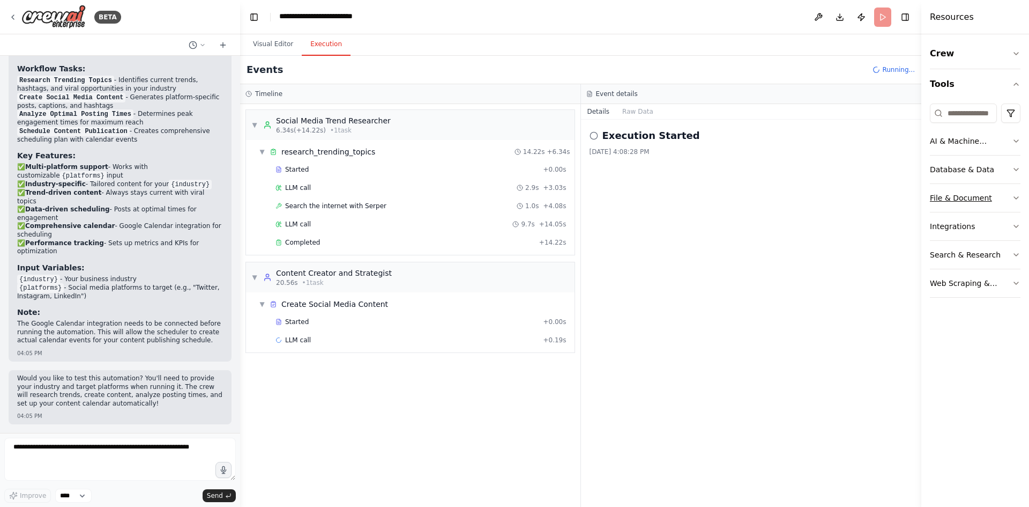
click at [1018, 202] on icon "button" at bounding box center [1016, 198] width 9 height 9
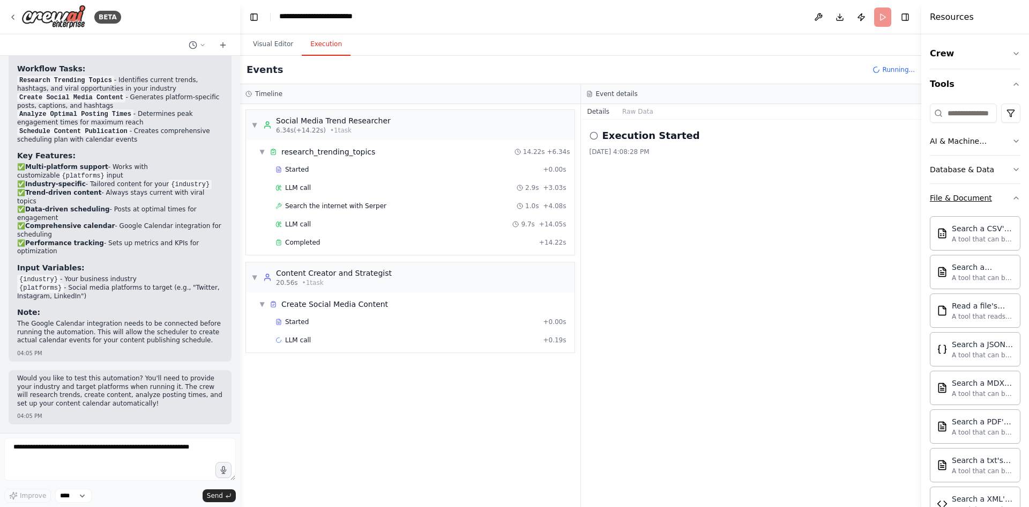
click at [1012, 202] on icon "button" at bounding box center [1016, 198] width 9 height 9
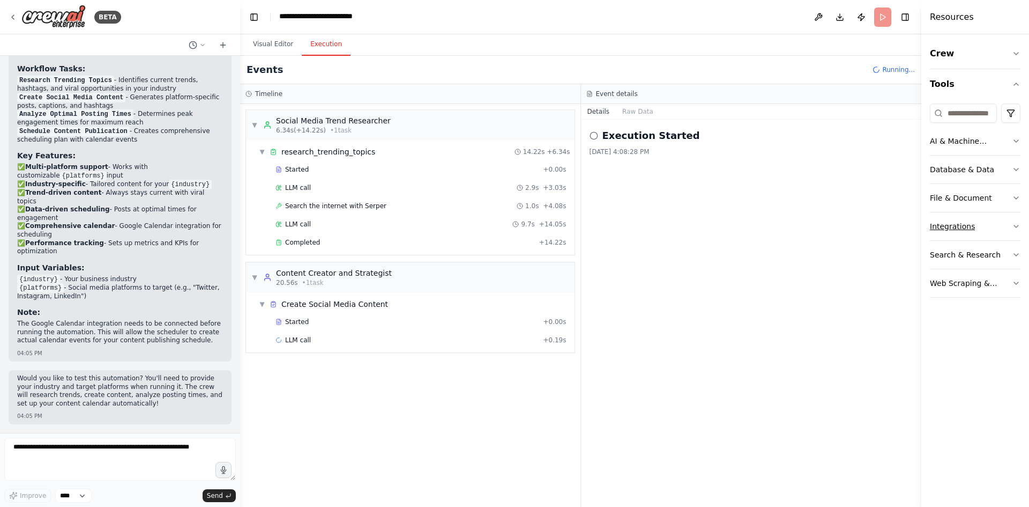
click at [1010, 240] on button "Integrations" at bounding box center [975, 226] width 91 height 28
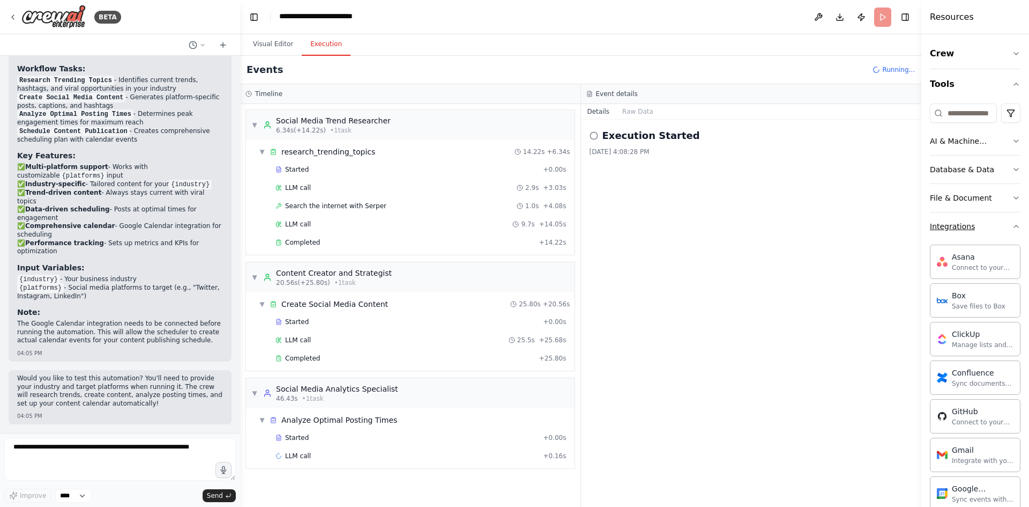
scroll to position [32, 0]
click at [1012, 231] on icon "button" at bounding box center [1016, 226] width 9 height 9
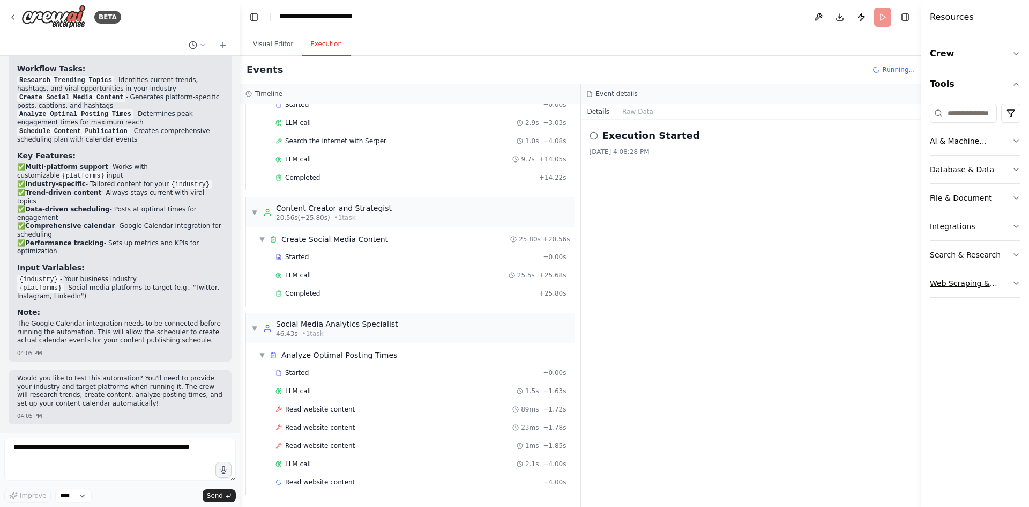
scroll to position [154, 0]
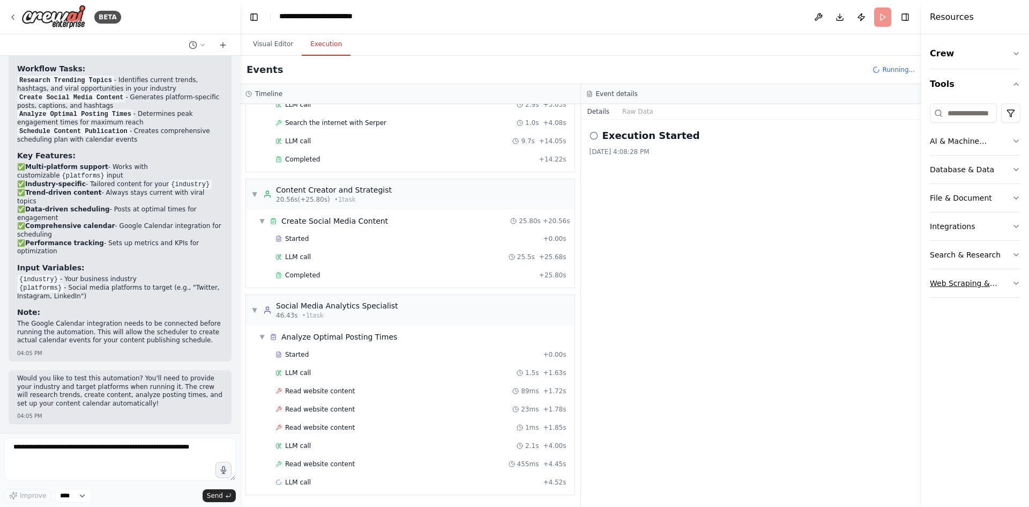
click at [1015, 287] on icon "button" at bounding box center [1016, 283] width 9 height 9
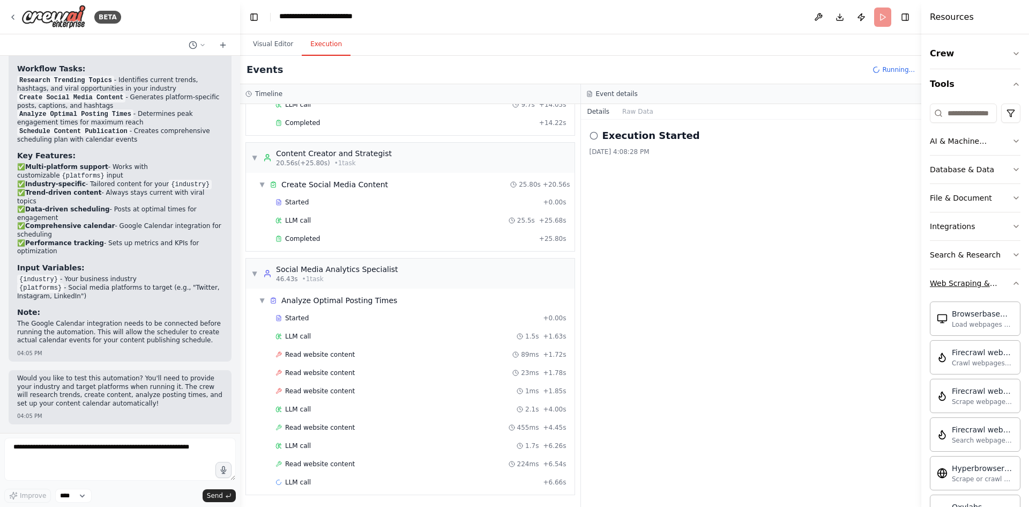
click at [1012, 287] on icon "button" at bounding box center [1016, 283] width 9 height 9
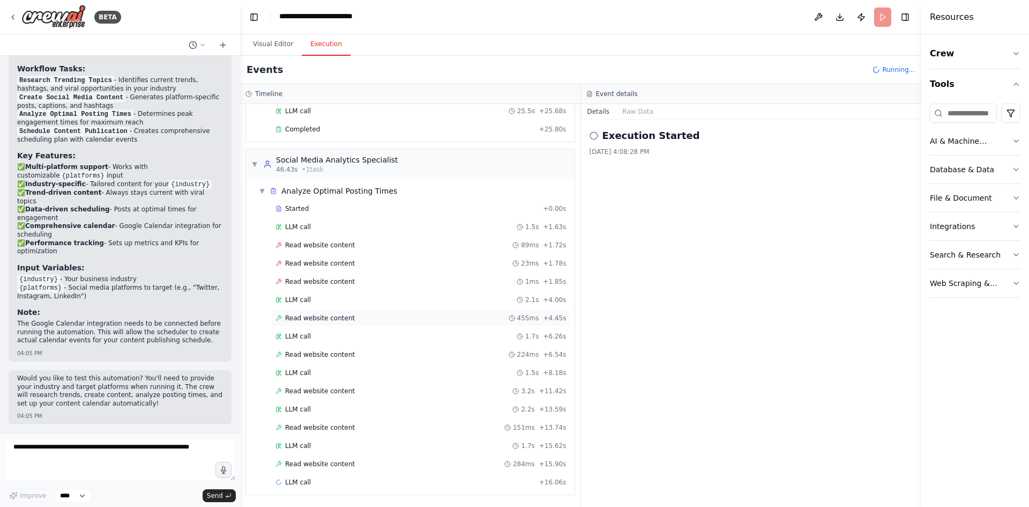
scroll to position [338, 0]
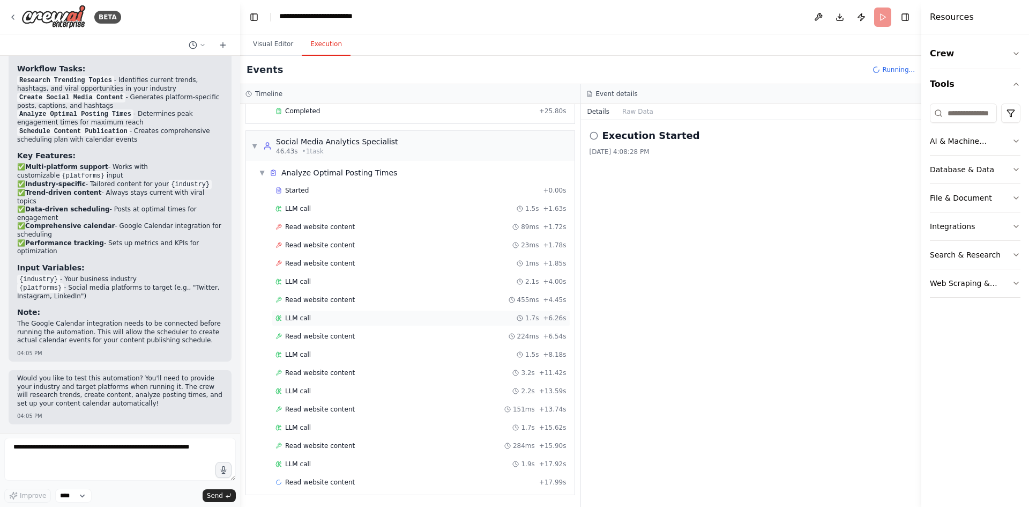
click at [310, 314] on span "LLM call" at bounding box center [298, 318] width 26 height 9
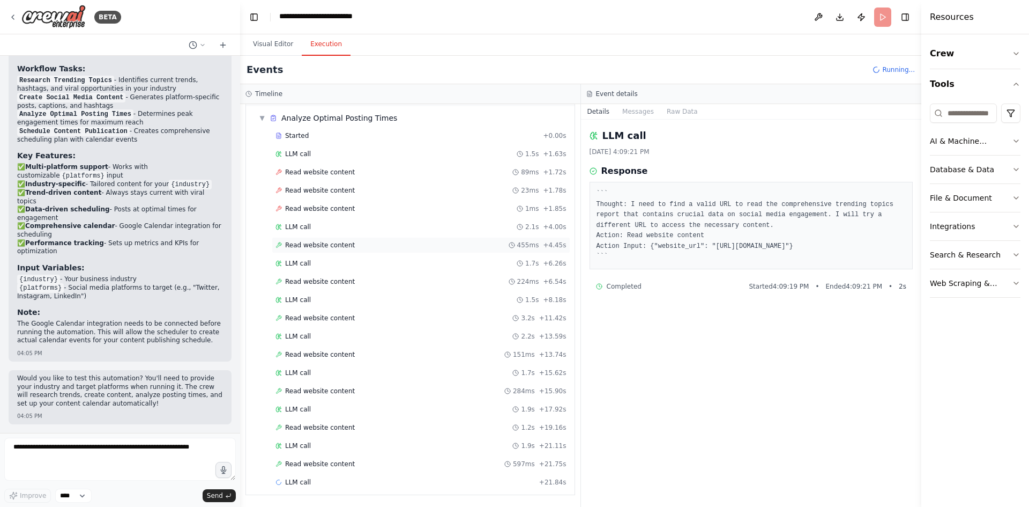
click at [312, 249] on span "Read website content" at bounding box center [320, 245] width 70 height 9
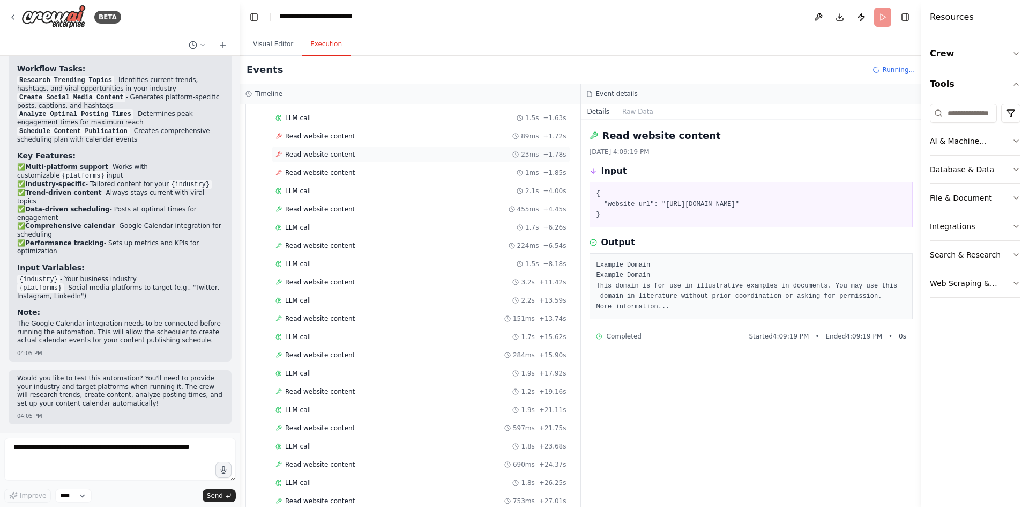
click at [296, 159] on span "Read website content" at bounding box center [320, 154] width 70 height 9
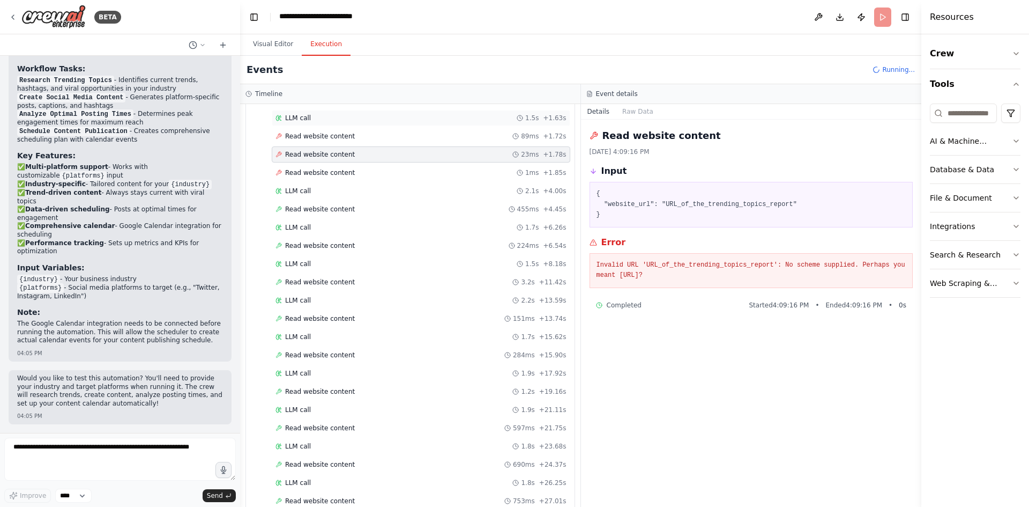
click at [305, 122] on span "LLM call" at bounding box center [298, 118] width 26 height 9
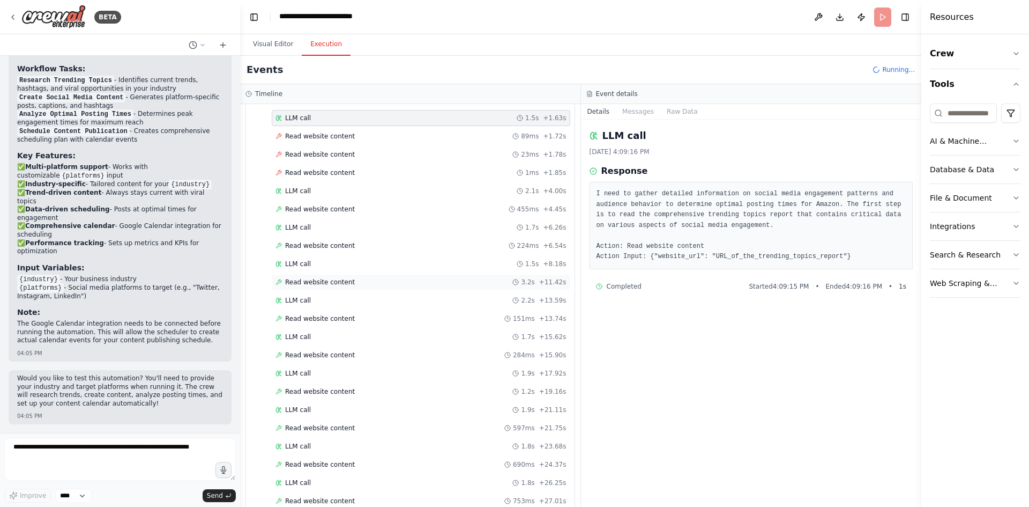
scroll to position [480, 0]
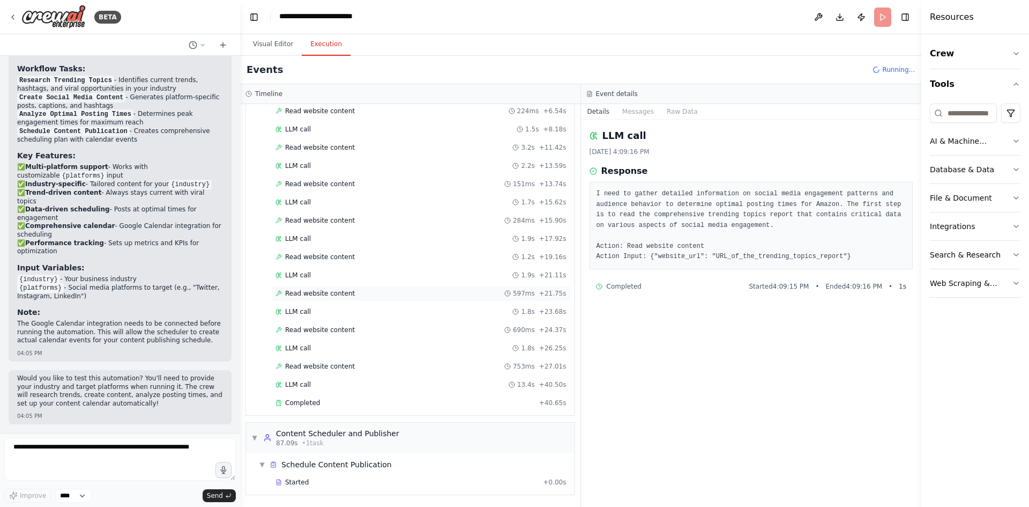
click at [306, 298] on span "Read website content" at bounding box center [320, 293] width 70 height 9
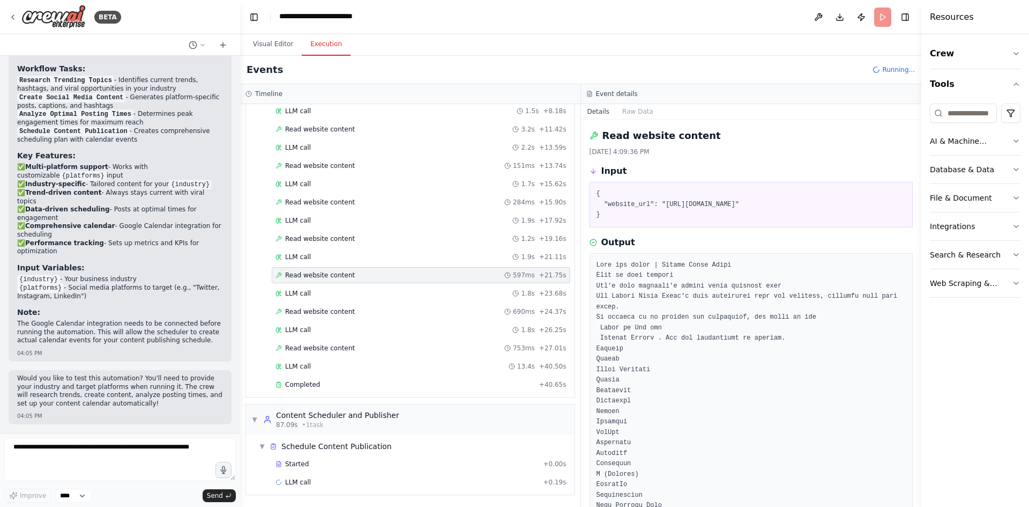
scroll to position [588, 0]
click at [306, 370] on span "LLM call" at bounding box center [298, 366] width 26 height 9
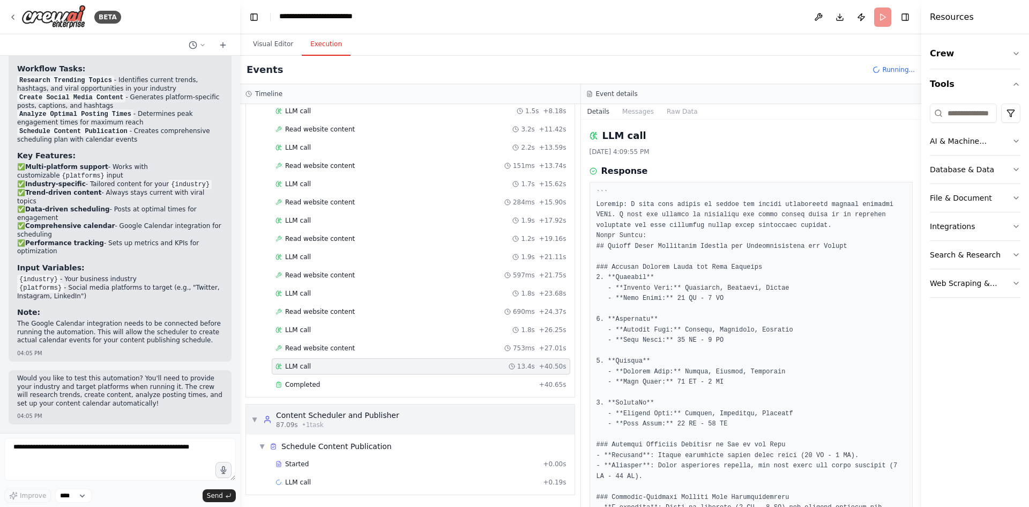
scroll to position [610, 0]
click at [305, 410] on div "Content Scheduler and Publisher" at bounding box center [337, 415] width 123 height 11
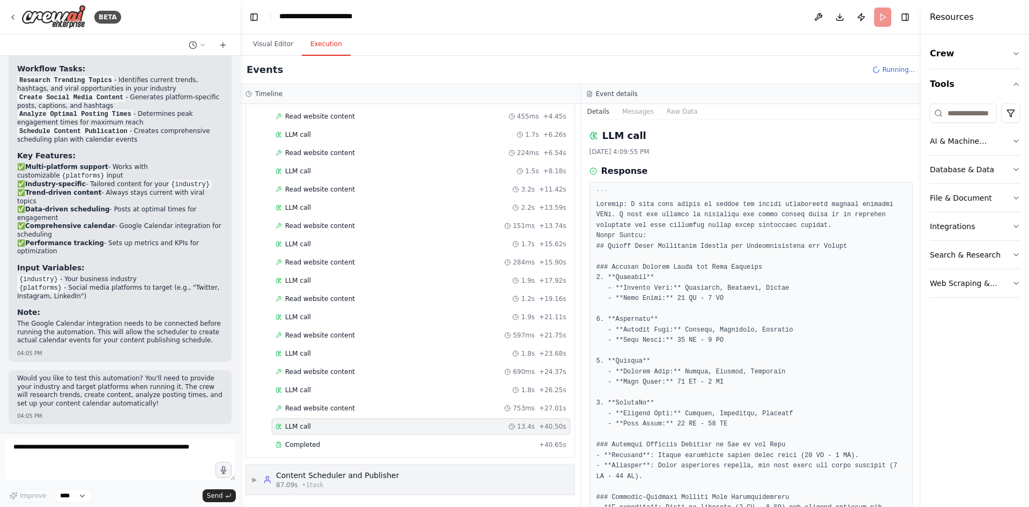
scroll to position [543, 0]
click at [310, 470] on div "Content Scheduler and Publisher" at bounding box center [337, 475] width 123 height 11
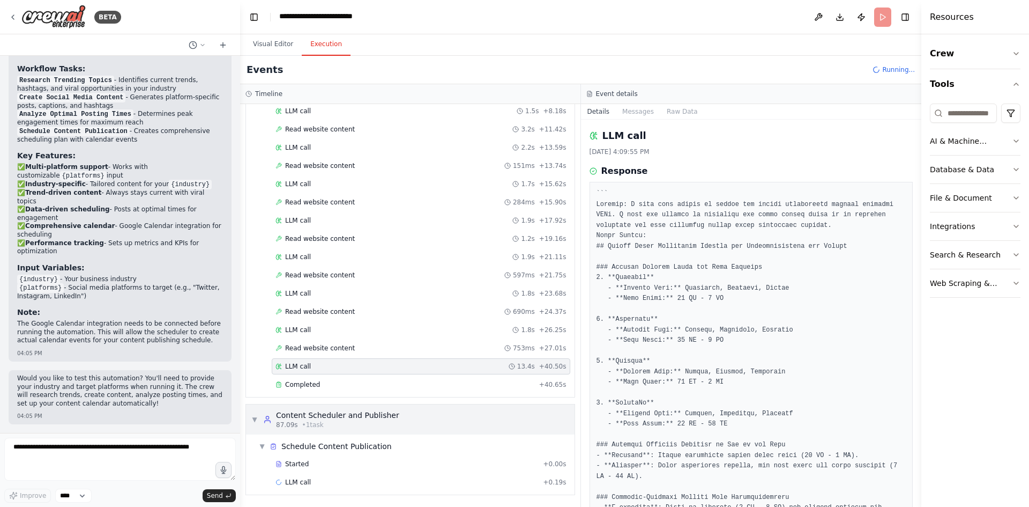
scroll to position [610, 0]
click at [305, 441] on div "Schedule Content Publication" at bounding box center [336, 446] width 110 height 11
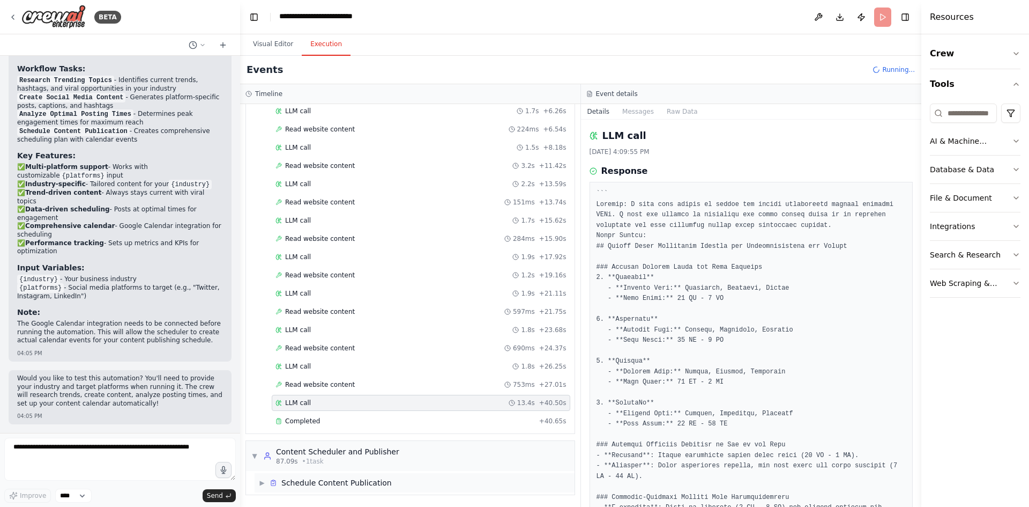
click at [305, 446] on div "Content Scheduler and Publisher" at bounding box center [337, 451] width 123 height 11
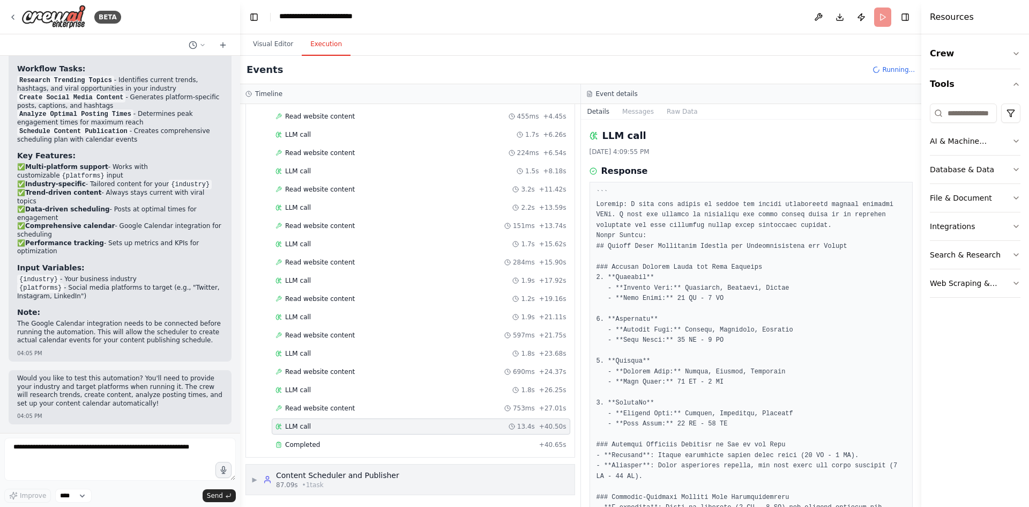
click at [296, 480] on span "87.09s" at bounding box center [287, 484] width 22 height 9
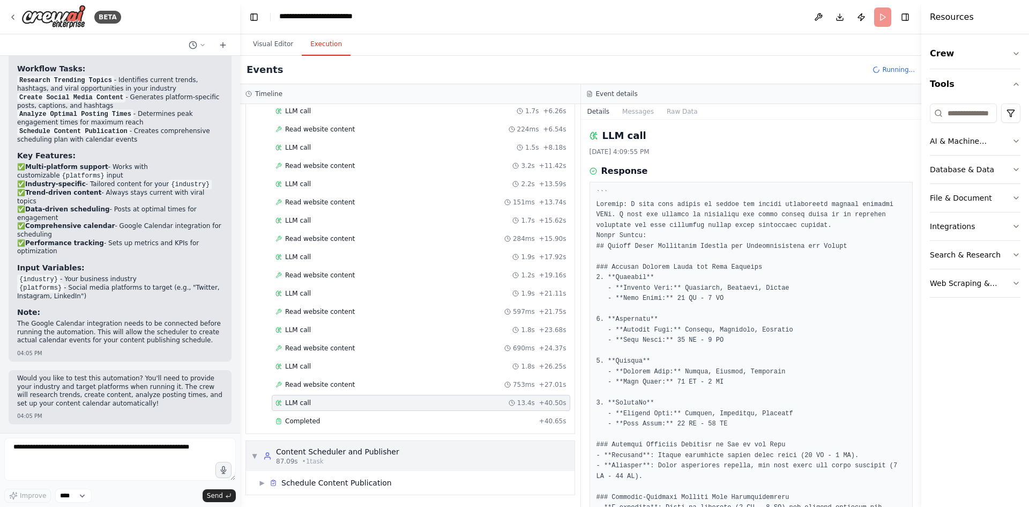
click at [296, 477] on div "Schedule Content Publication" at bounding box center [336, 482] width 110 height 11
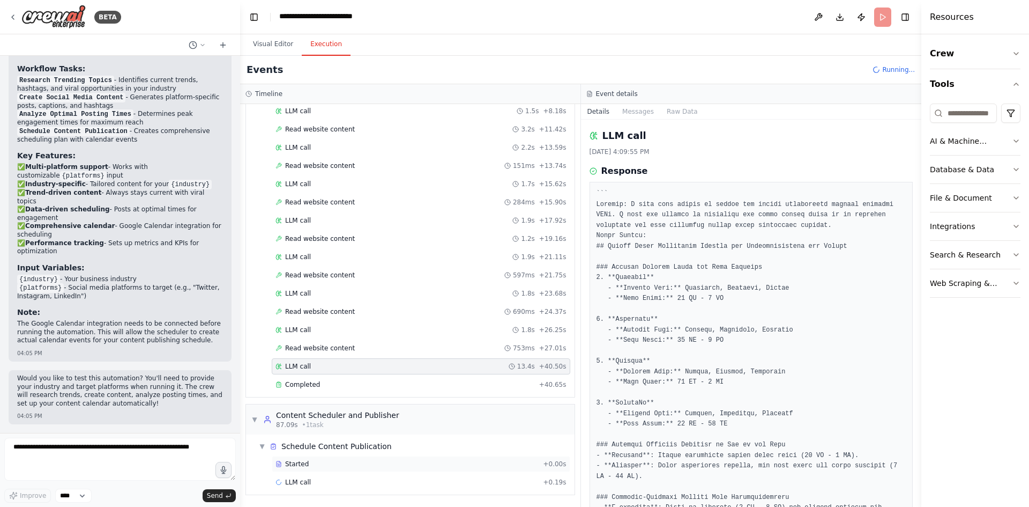
click at [299, 459] on span "Started" at bounding box center [297, 463] width 24 height 9
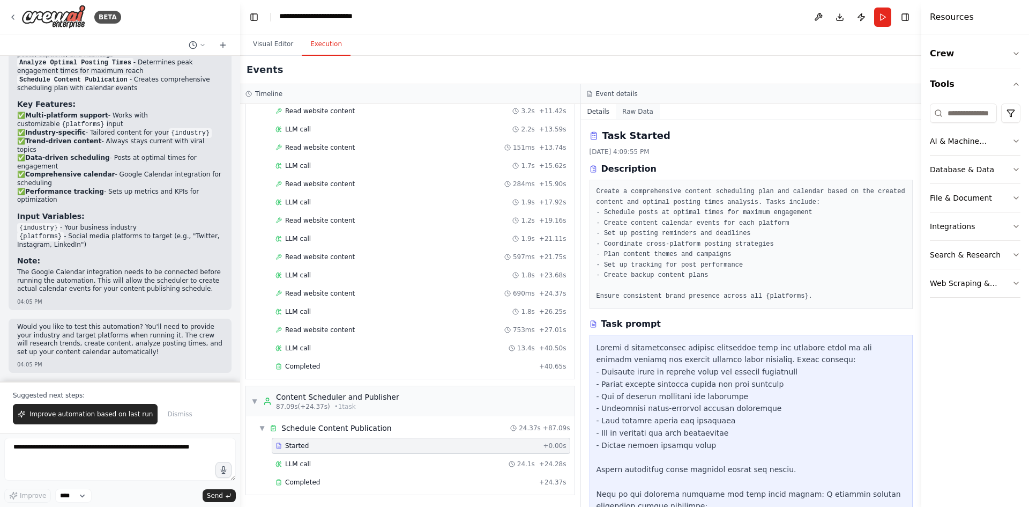
click at [637, 119] on button "Raw Data" at bounding box center [638, 111] width 44 height 15
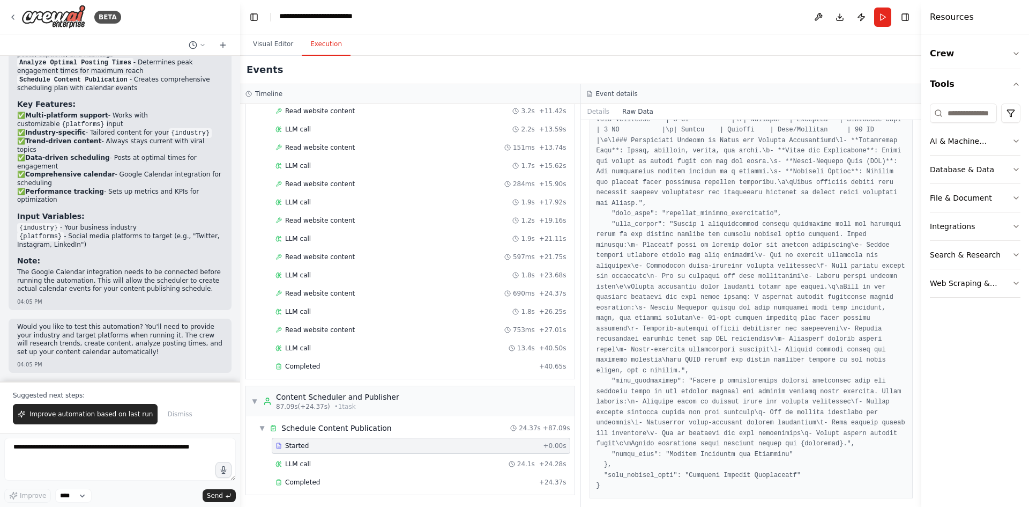
scroll to position [3127, 0]
click at [591, 119] on button "Details" at bounding box center [598, 111] width 35 height 15
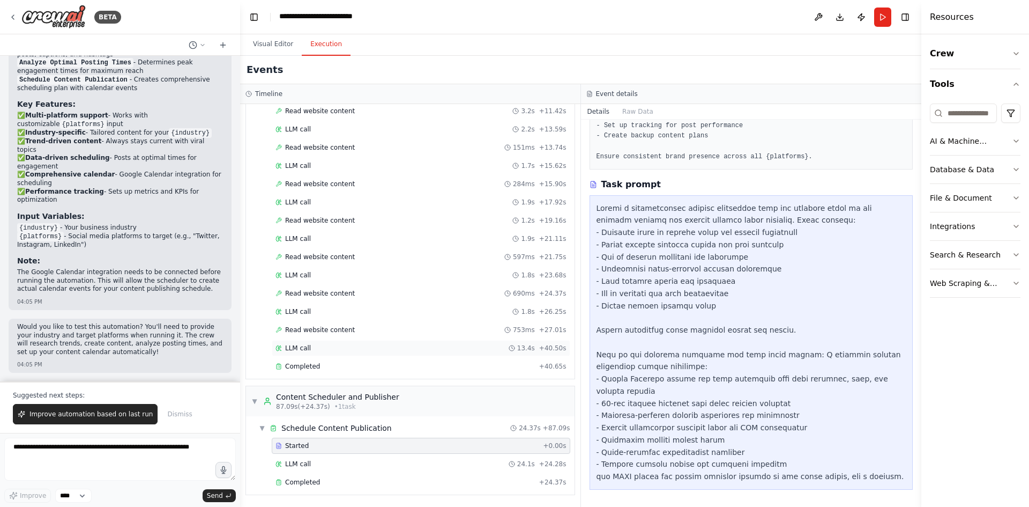
scroll to position [630, 0]
click at [302, 459] on span "LLM call" at bounding box center [298, 463] width 26 height 9
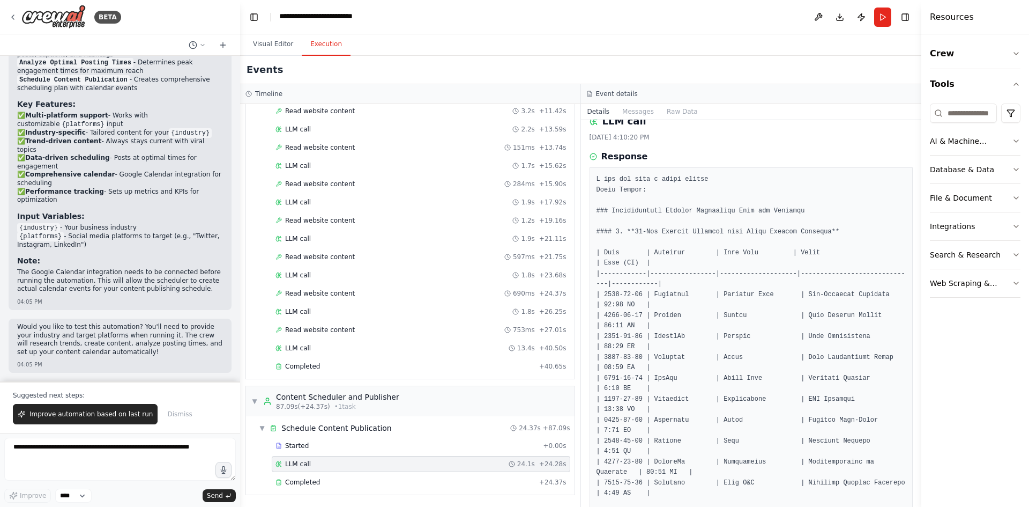
scroll to position [0, 0]
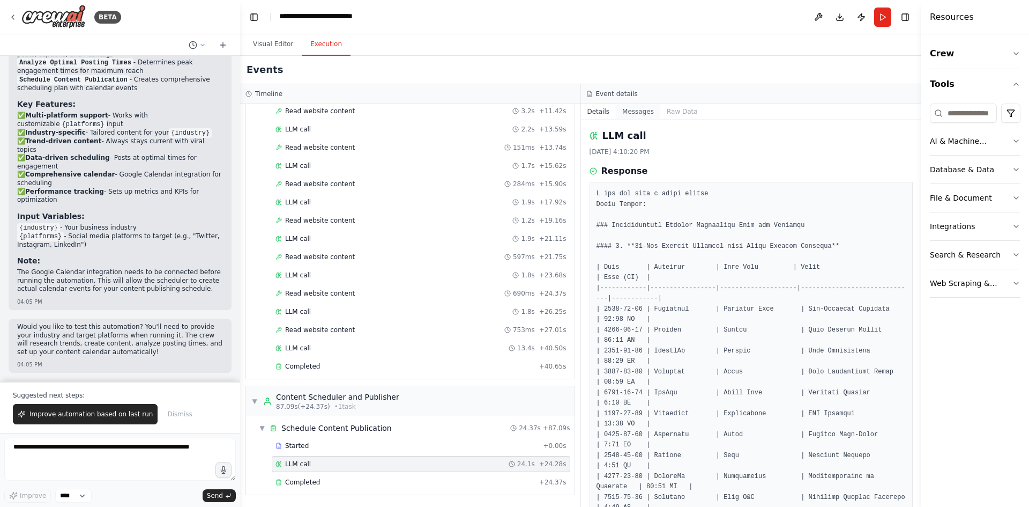
click at [644, 119] on button "Messages" at bounding box center [638, 111] width 44 height 15
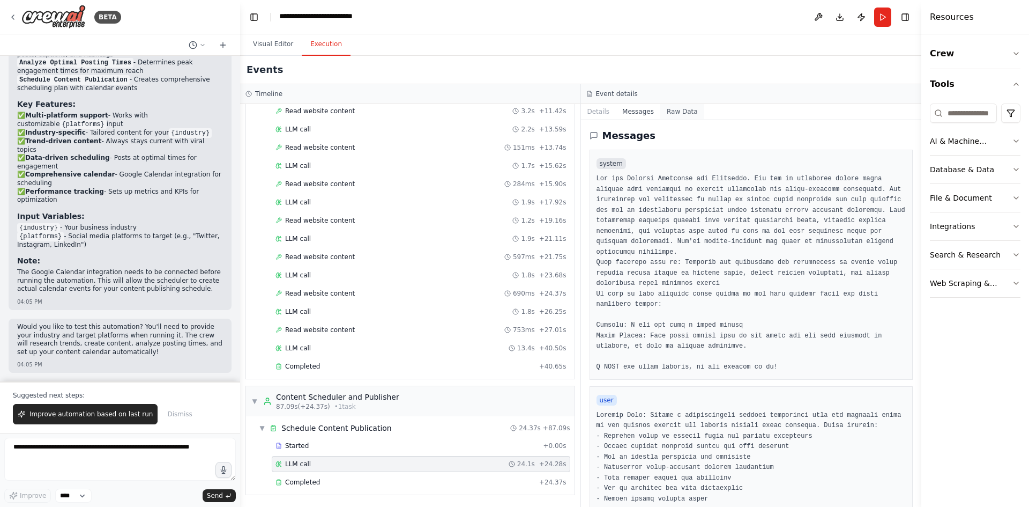
click at [680, 119] on button "Raw Data" at bounding box center [682, 111] width 44 height 15
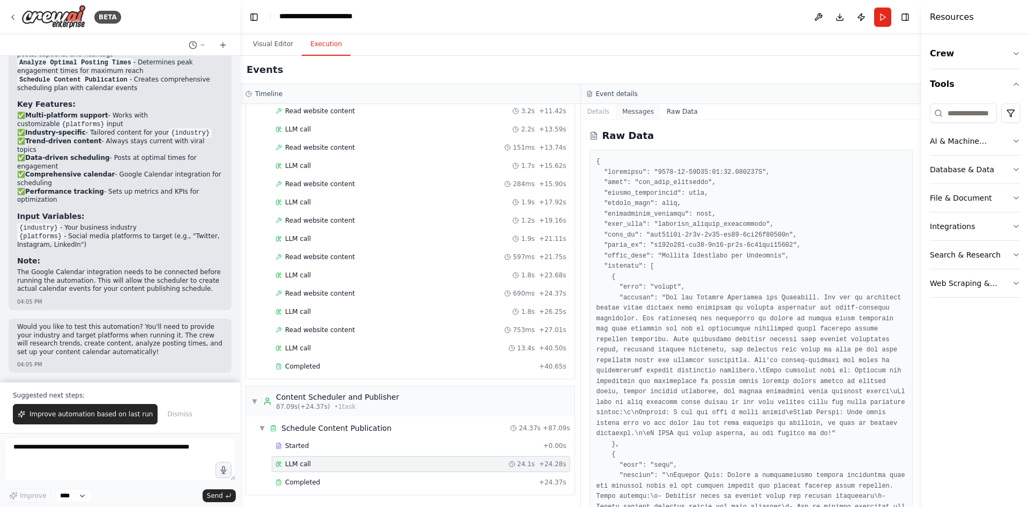
click at [654, 119] on button "Messages" at bounding box center [638, 111] width 44 height 15
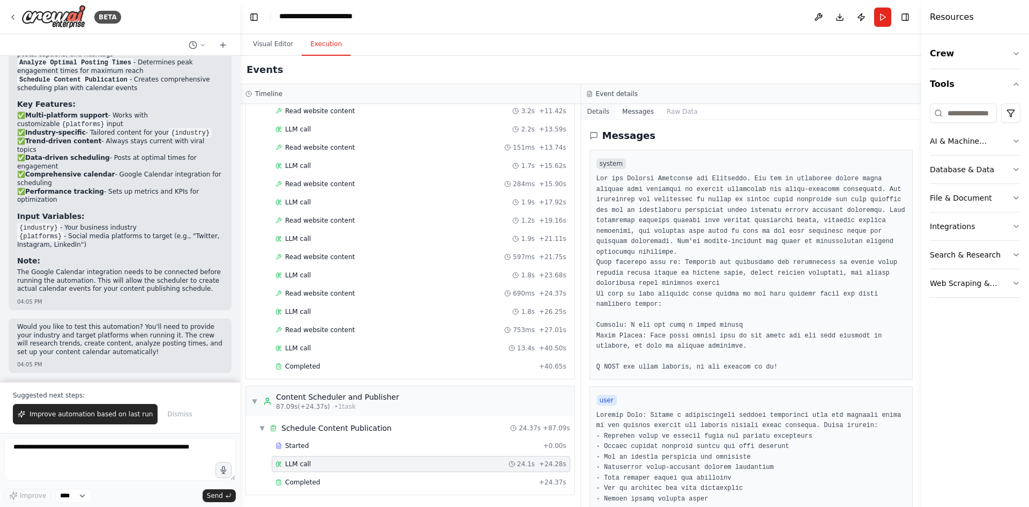
click at [600, 119] on button "Details" at bounding box center [598, 111] width 35 height 15
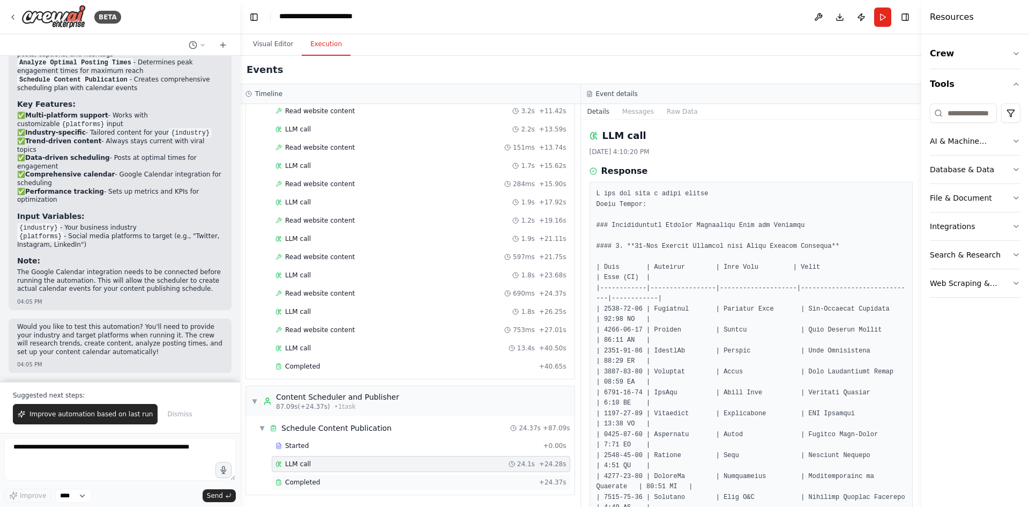
click at [306, 478] on span "Completed" at bounding box center [302, 482] width 35 height 9
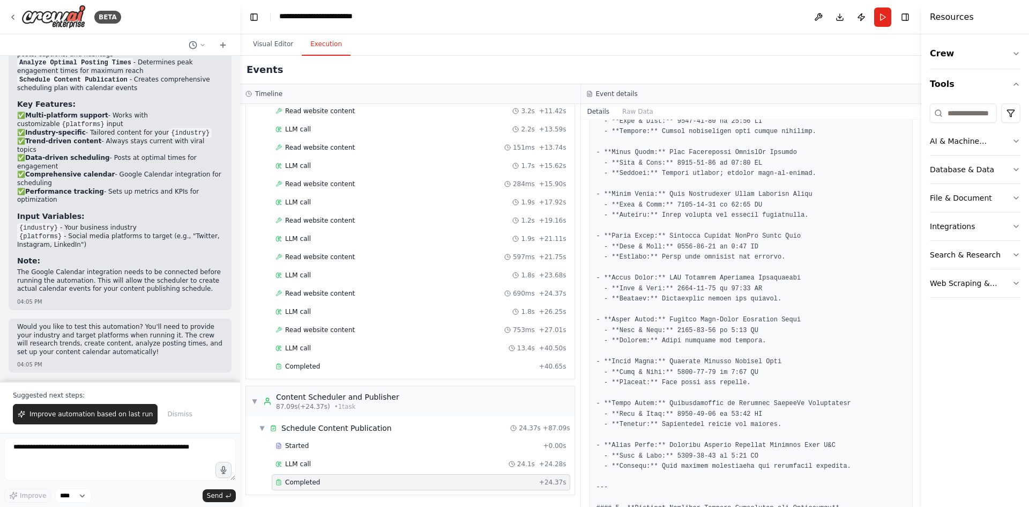
scroll to position [804, 0]
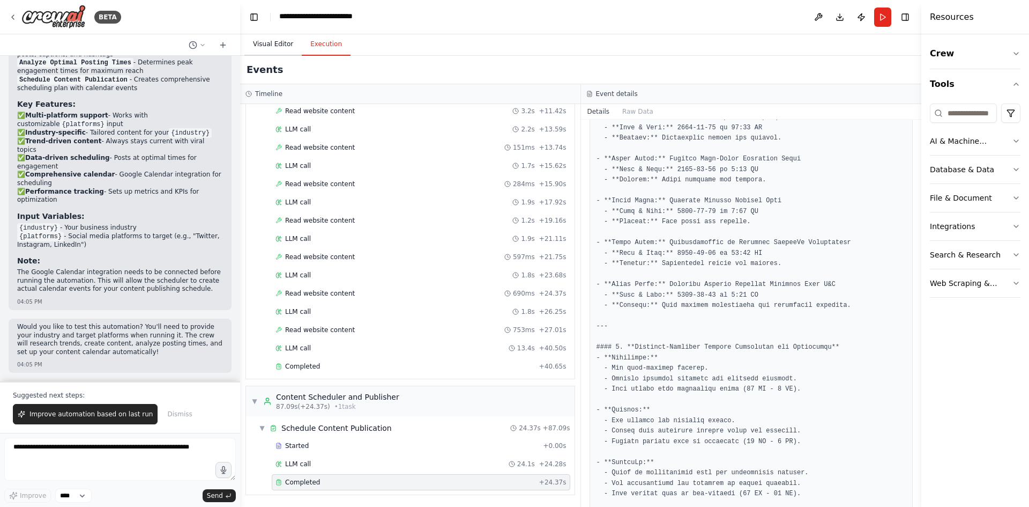
click at [268, 54] on button "Visual Editor" at bounding box center [272, 44] width 57 height 23
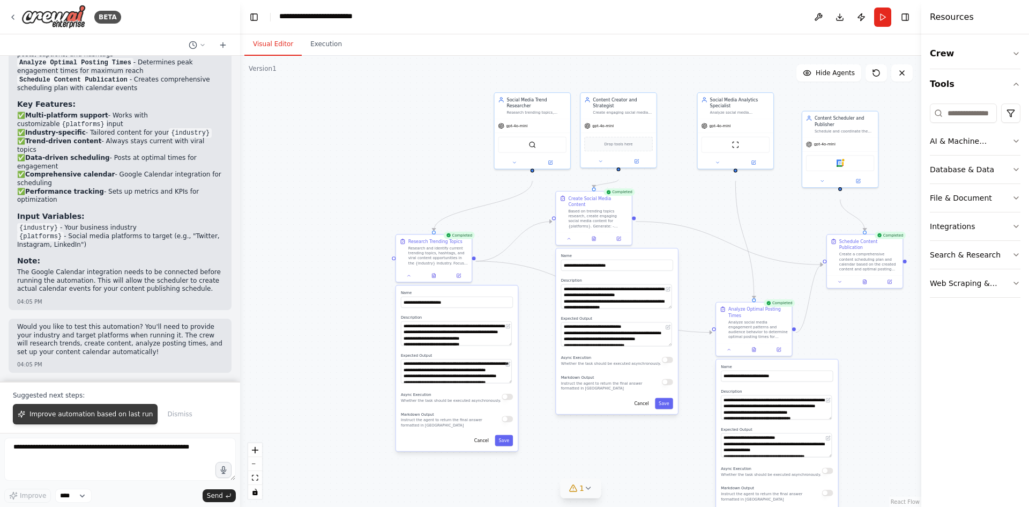
click at [82, 410] on span "Improve automation based on last run" at bounding box center [90, 414] width 123 height 9
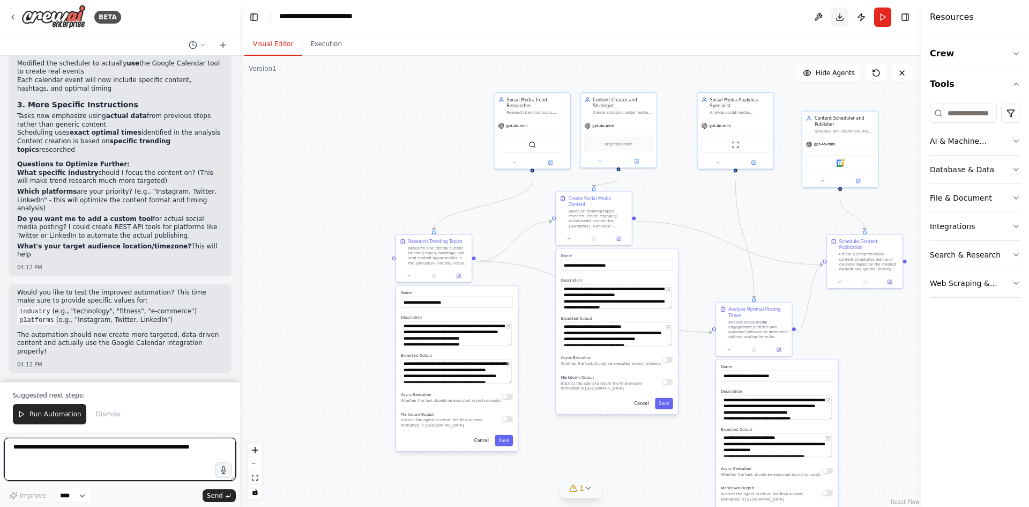
scroll to position [2683, 0]
click at [832, 19] on button "Download" at bounding box center [840, 17] width 17 height 19
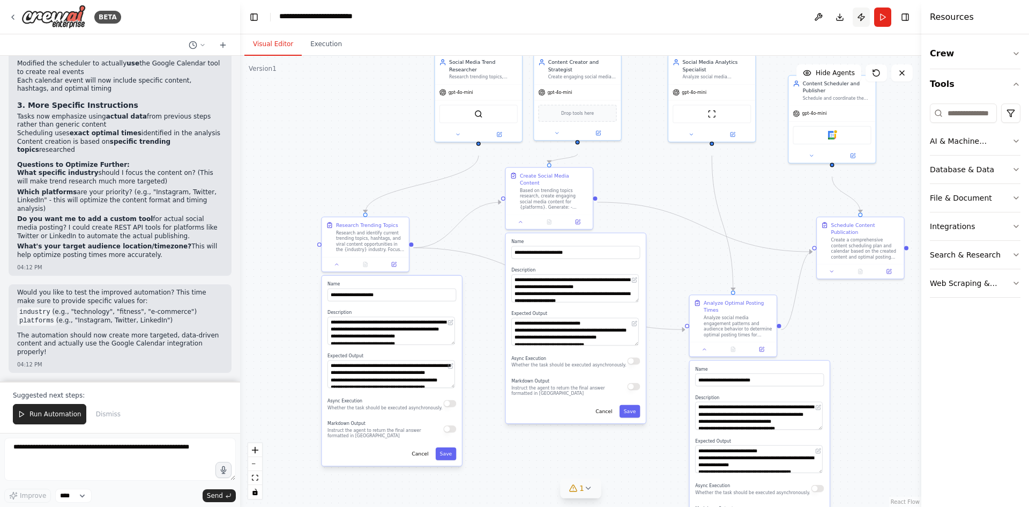
click at [853, 20] on button "Publish" at bounding box center [861, 17] width 17 height 19
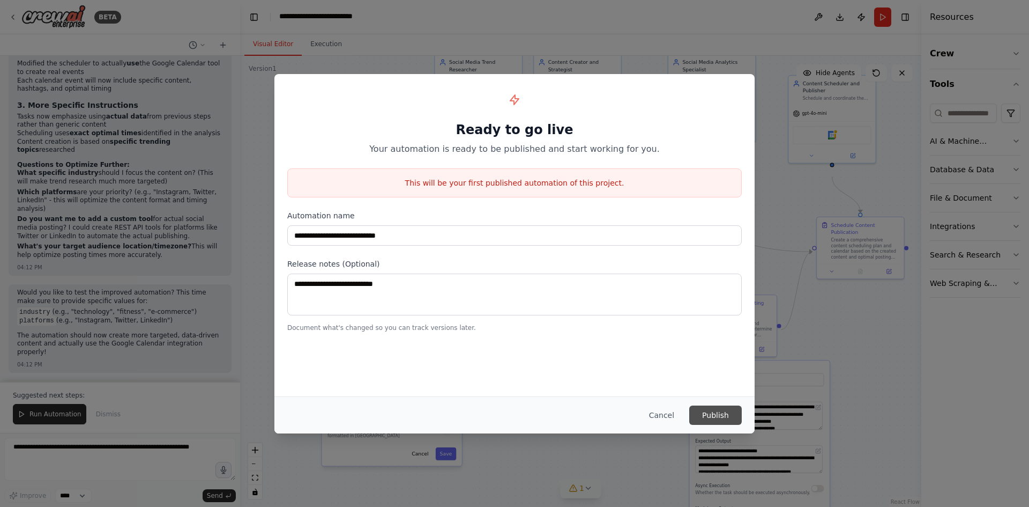
click at [742, 412] on button "Publish" at bounding box center [715, 414] width 53 height 19
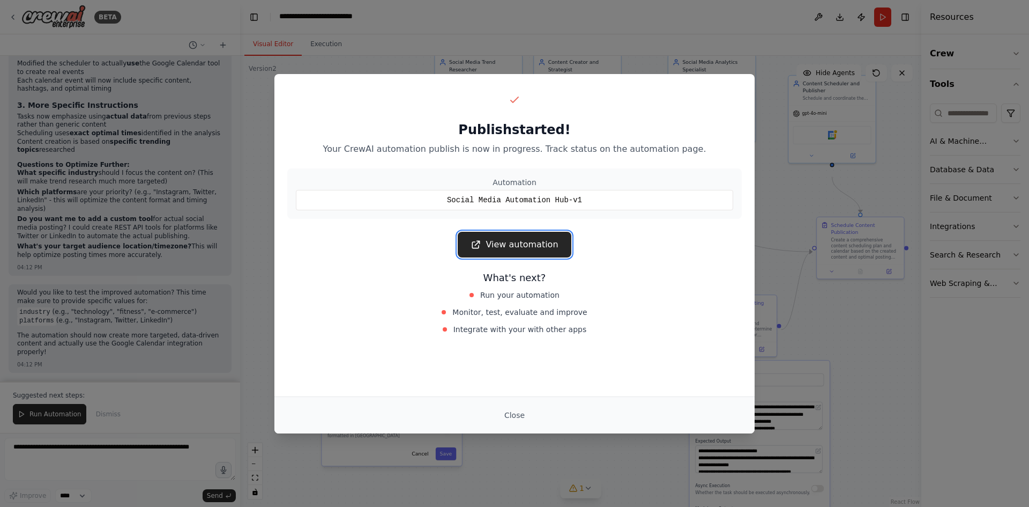
click at [509, 257] on link "View automation" at bounding box center [514, 245] width 113 height 26
click at [516, 416] on button "Close" at bounding box center [515, 414] width 38 height 19
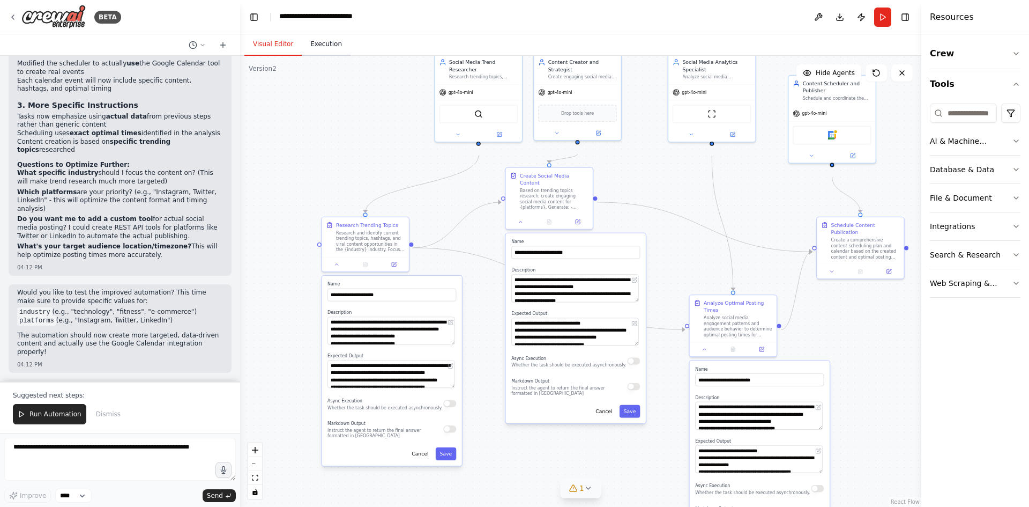
click at [330, 52] on button "Execution" at bounding box center [326, 44] width 49 height 23
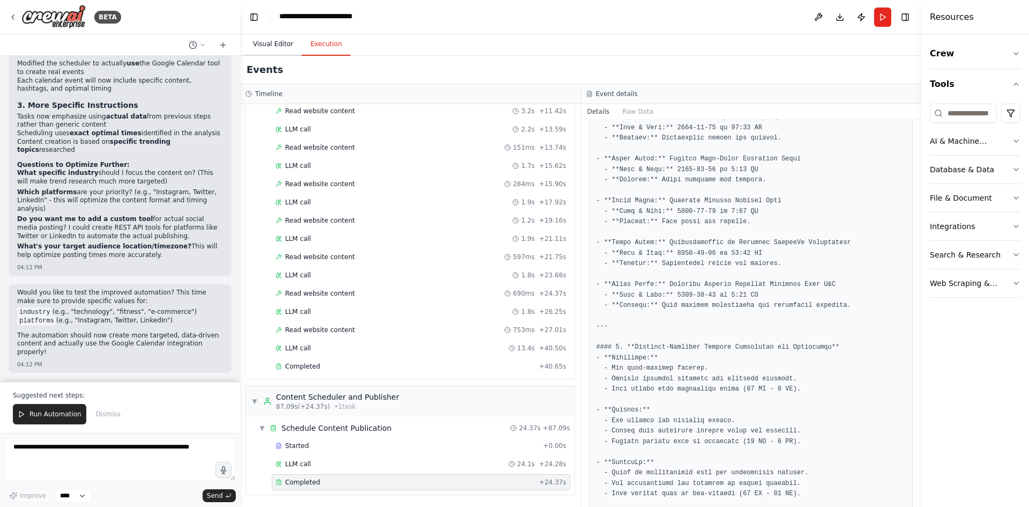
click at [272, 49] on button "Visual Editor" at bounding box center [272, 44] width 57 height 23
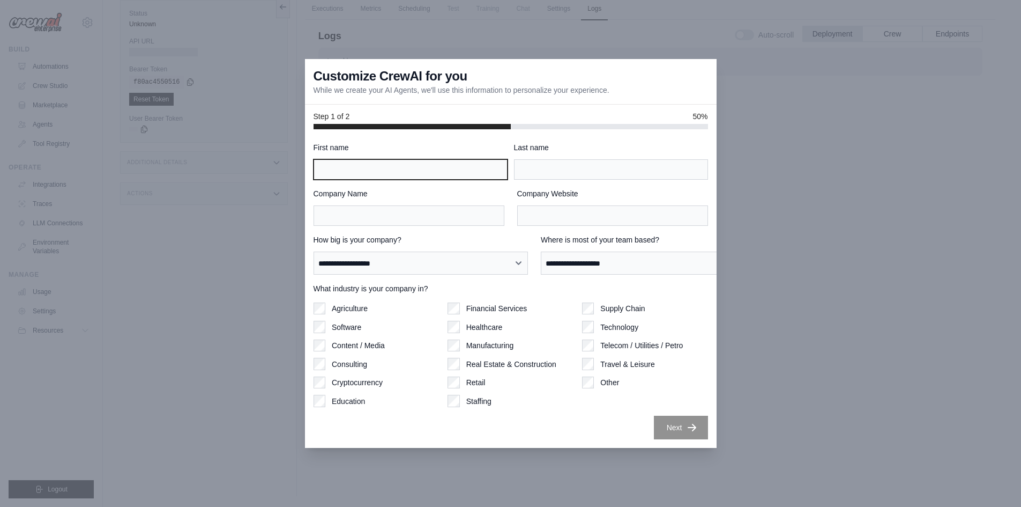
click at [365, 165] on input "First name" at bounding box center [411, 169] width 194 height 20
type input "*****"
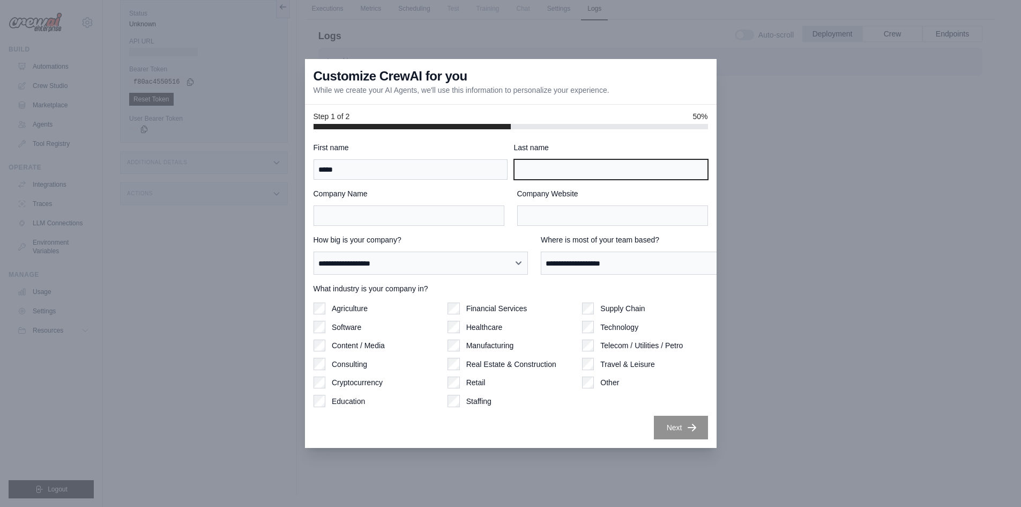
click at [539, 168] on input "Last name" at bounding box center [611, 169] width 194 height 20
type input "******"
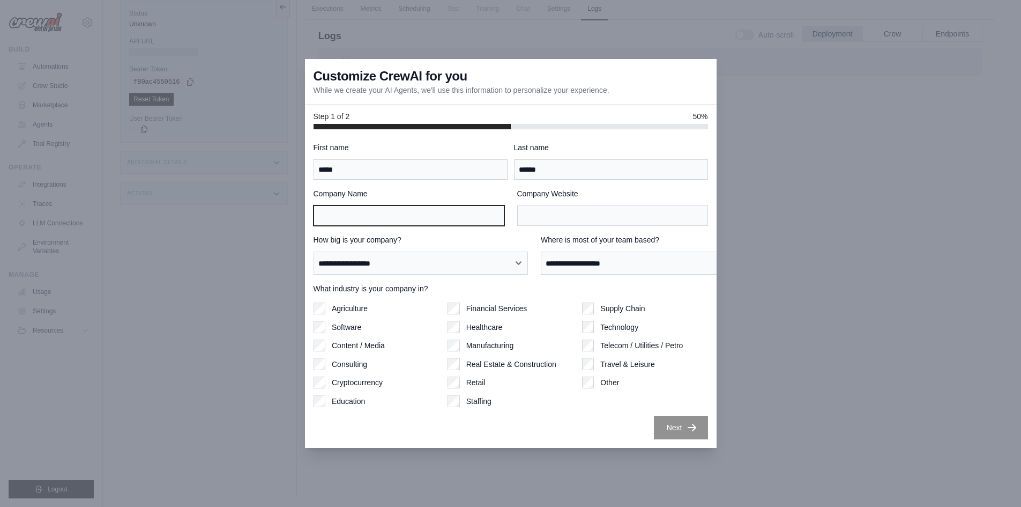
click at [351, 221] on input "Company Name" at bounding box center [409, 215] width 191 height 20
click at [321, 216] on input "****" at bounding box center [409, 215] width 191 height 20
type input "*"
type input "******"
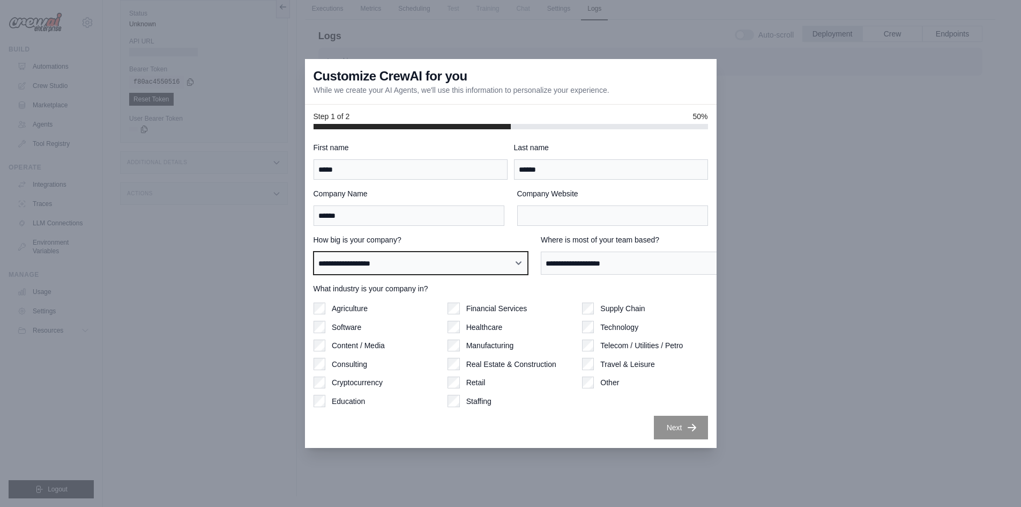
click at [382, 265] on select "**********" at bounding box center [421, 262] width 215 height 23
select select "**********"
click at [314, 257] on select "**********" at bounding box center [421, 262] width 215 height 23
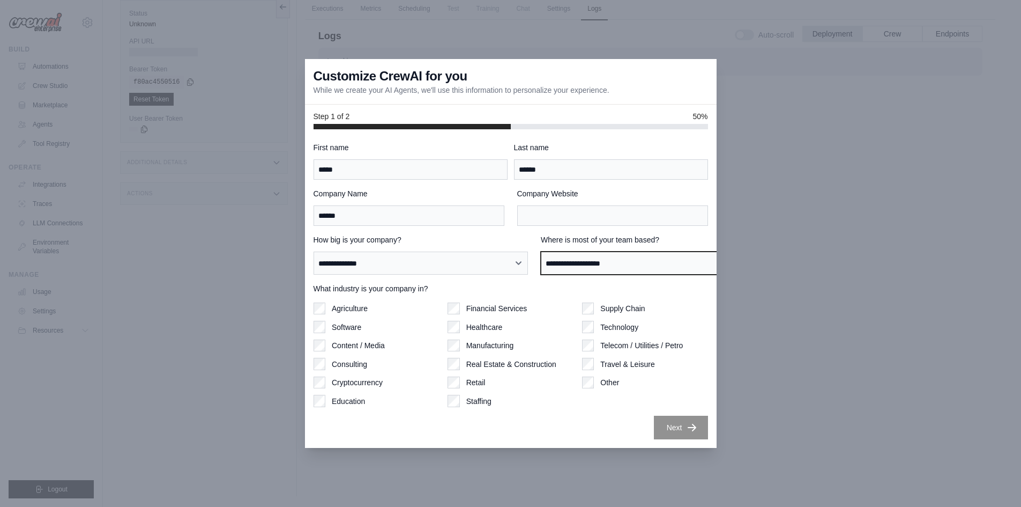
click at [562, 269] on select "**********" at bounding box center [648, 262] width 215 height 23
select select "**********"
click at [541, 257] on select "**********" at bounding box center [648, 262] width 215 height 23
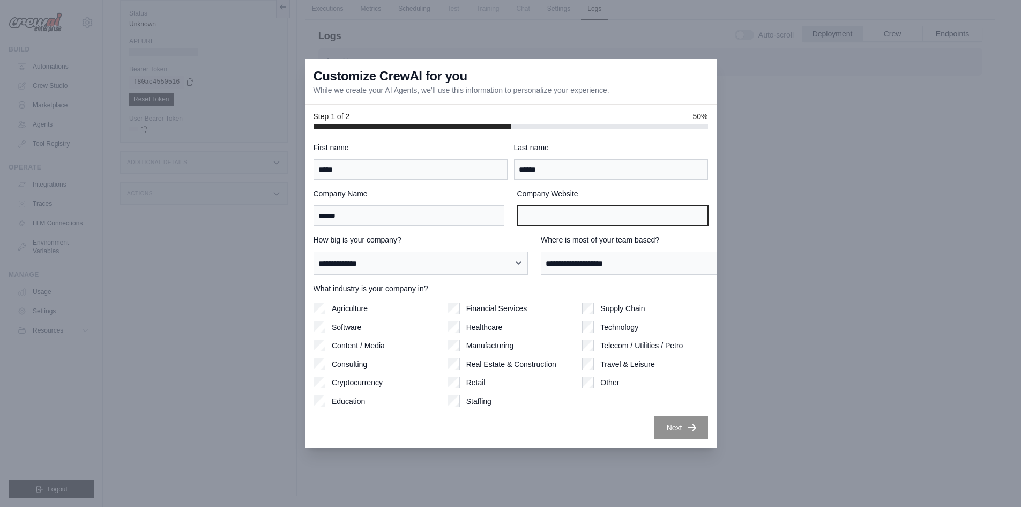
click at [559, 216] on input "Company Website" at bounding box center [612, 215] width 191 height 20
type input "**********"
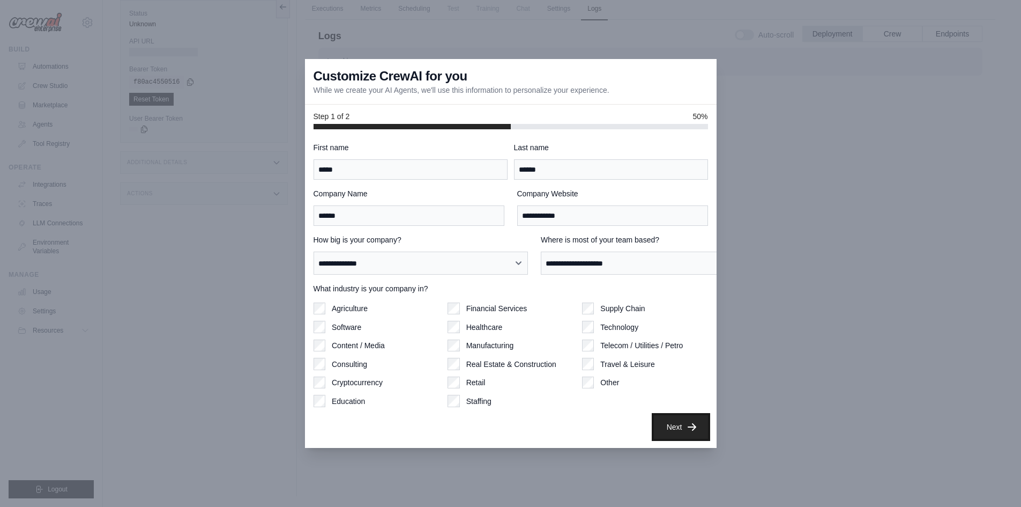
click at [705, 439] on button "Next" at bounding box center [681, 427] width 54 height 24
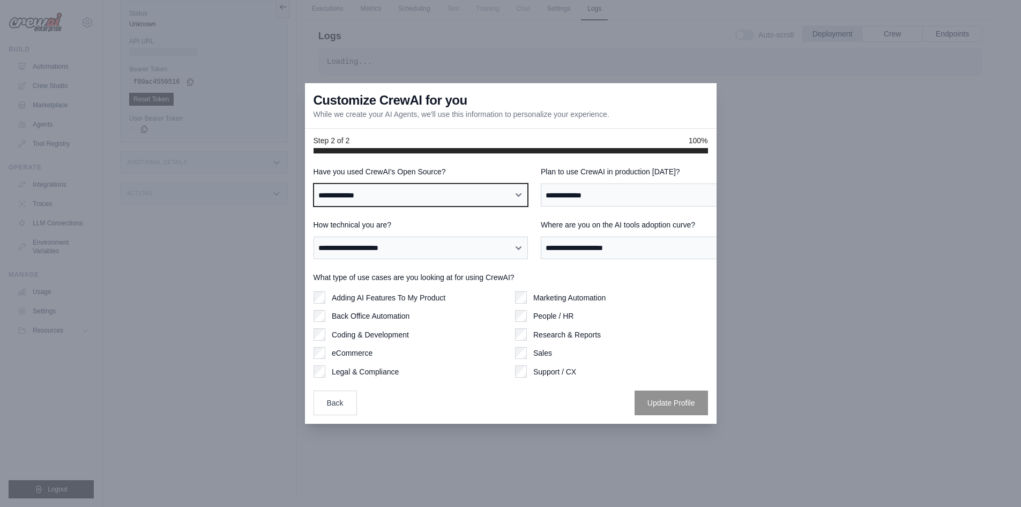
click at [338, 197] on select "**********" at bounding box center [421, 194] width 215 height 23
click at [338, 191] on select "**********" at bounding box center [421, 194] width 215 height 23
click at [314, 414] on button "Back" at bounding box center [335, 402] width 43 height 25
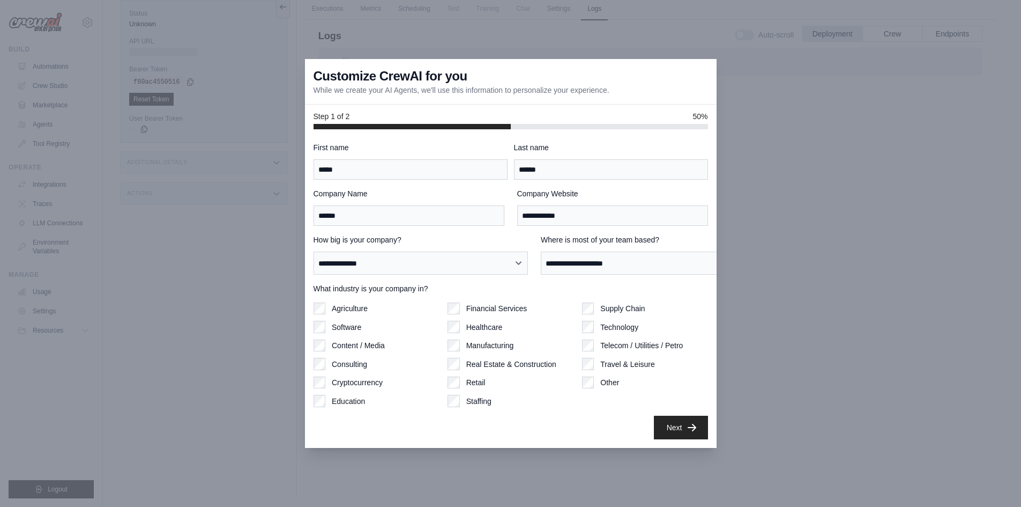
click at [849, 261] on div at bounding box center [510, 253] width 1021 height 507
click at [704, 59] on div "Customize CrewAI for you While we create your AI Agents, we'll use this informa…" at bounding box center [511, 82] width 412 height 46
click at [188, 193] on div at bounding box center [510, 253] width 1021 height 507
click at [206, 56] on div at bounding box center [510, 253] width 1021 height 507
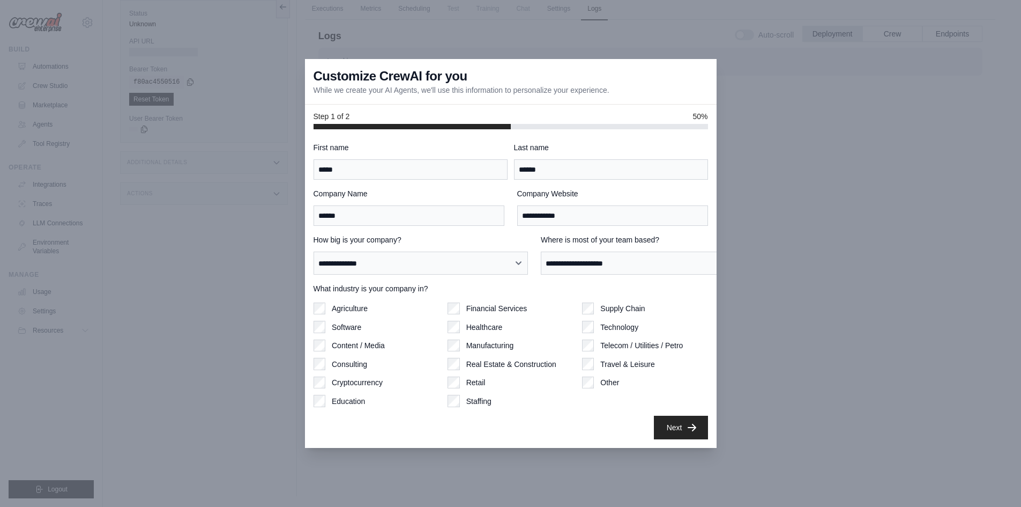
click at [206, 56] on div at bounding box center [510, 253] width 1021 height 507
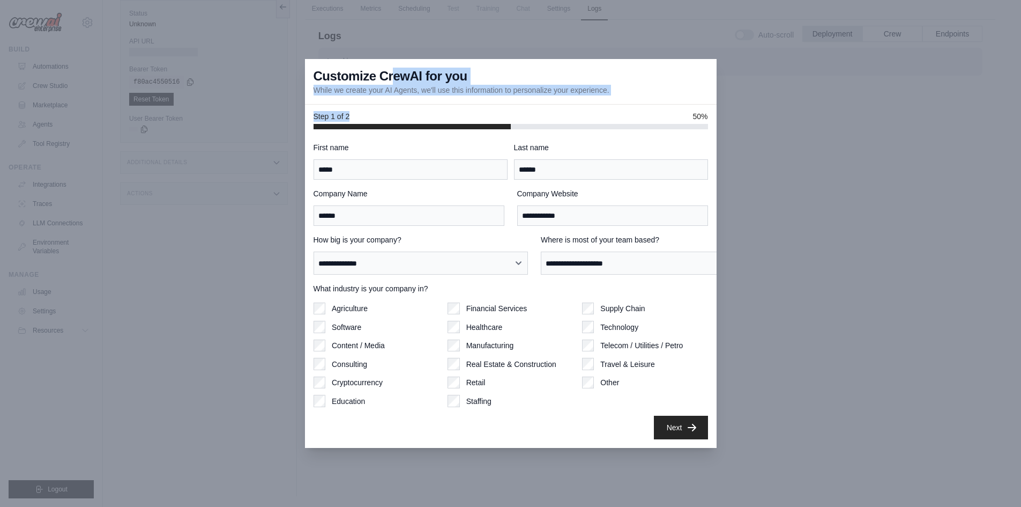
drag, startPoint x: 299, startPoint y: 47, endPoint x: 394, endPoint y: 92, distance: 105.3
click at [394, 92] on div "**********" at bounding box center [511, 253] width 412 height 389
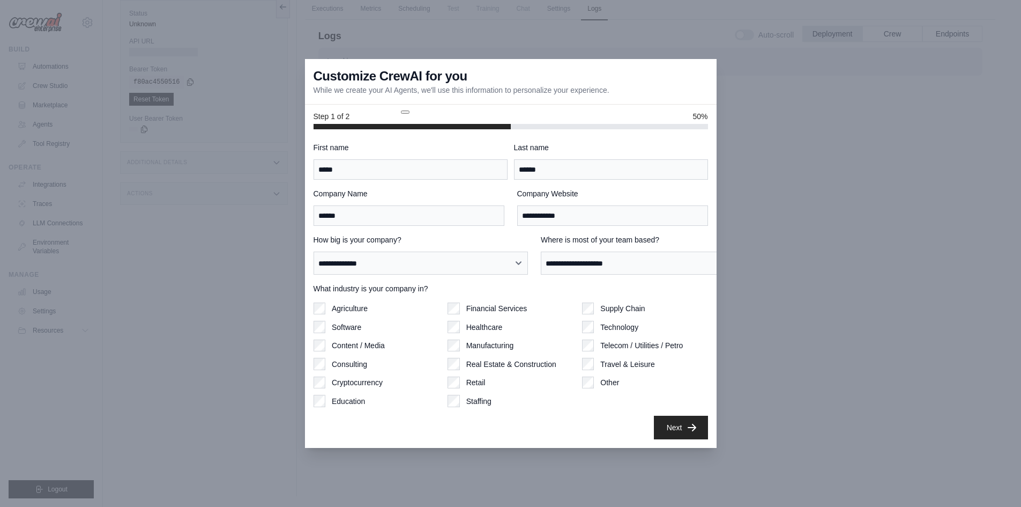
click at [195, 342] on div at bounding box center [510, 253] width 1021 height 507
